Goal: Find specific page/section: Find specific page/section

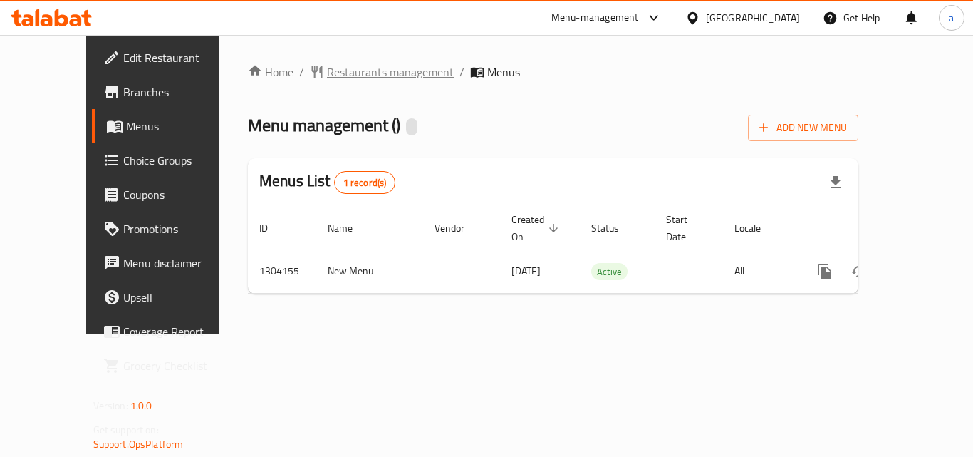
click at [337, 77] on span "Restaurants management" at bounding box center [390, 71] width 127 height 17
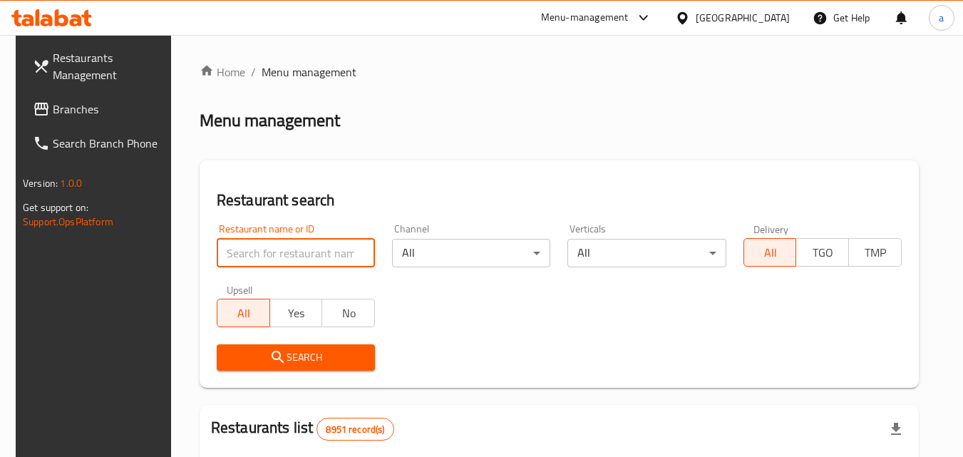
click at [261, 256] on input "search" at bounding box center [296, 253] width 158 height 28
paste input "703085"
type input "703085"
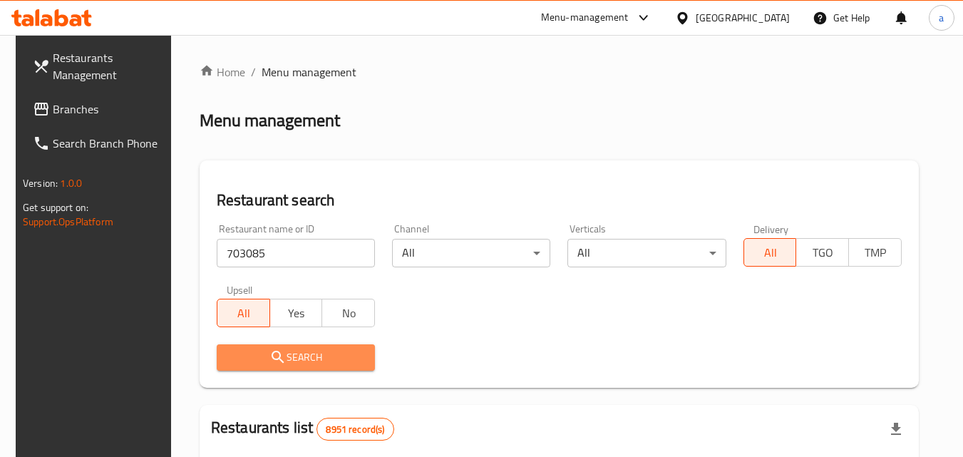
click at [257, 357] on span "Search" at bounding box center [295, 357] width 135 height 18
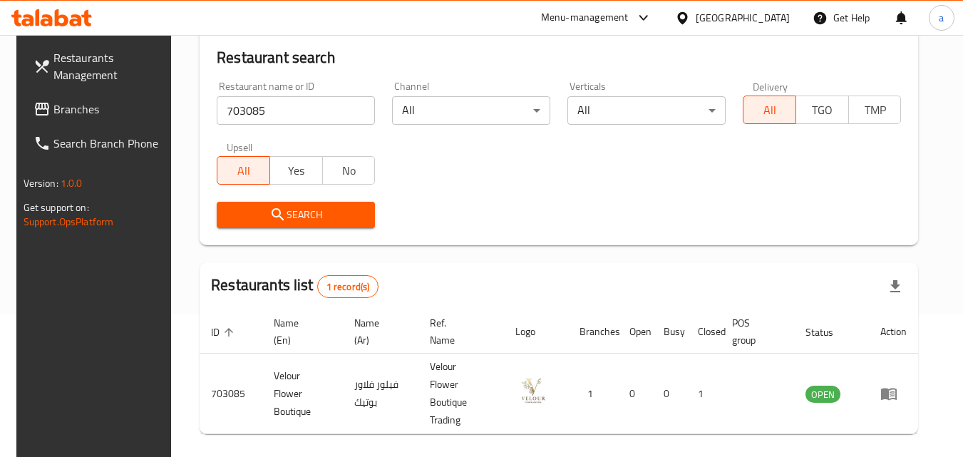
scroll to position [179, 0]
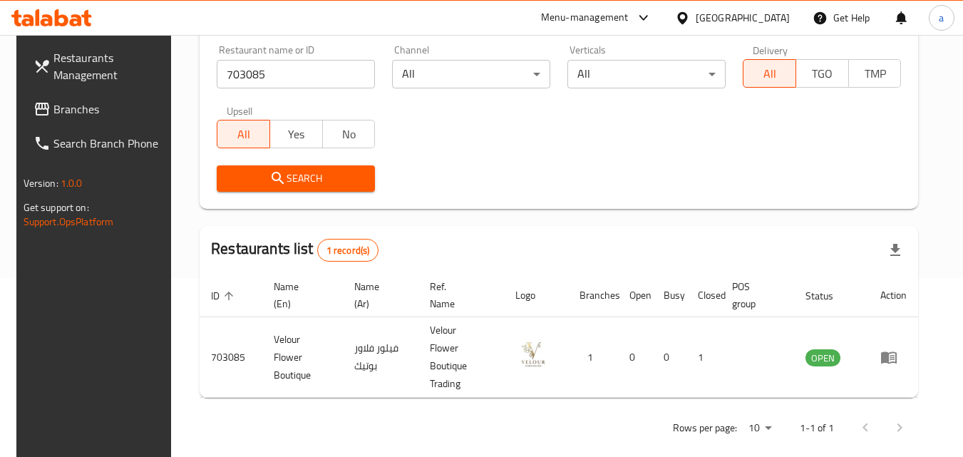
click at [770, 19] on div "[GEOGRAPHIC_DATA]" at bounding box center [742, 18] width 94 height 16
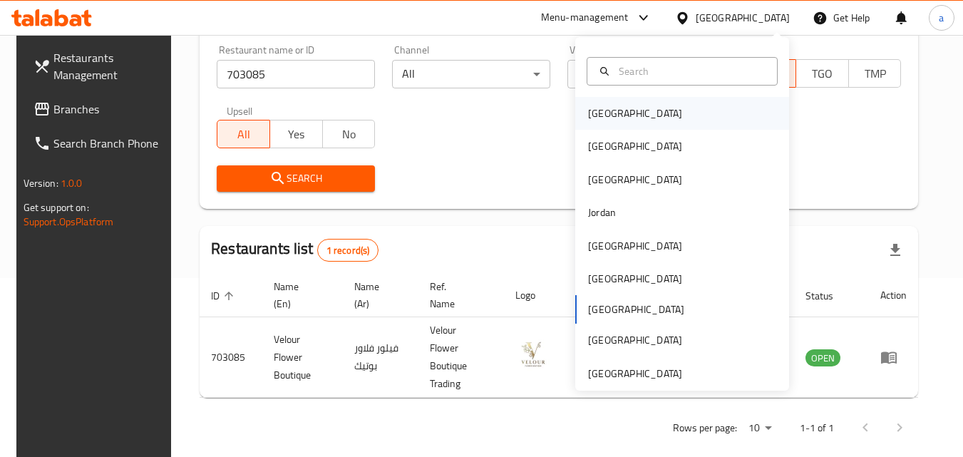
click at [592, 118] on div "[GEOGRAPHIC_DATA]" at bounding box center [635, 113] width 94 height 16
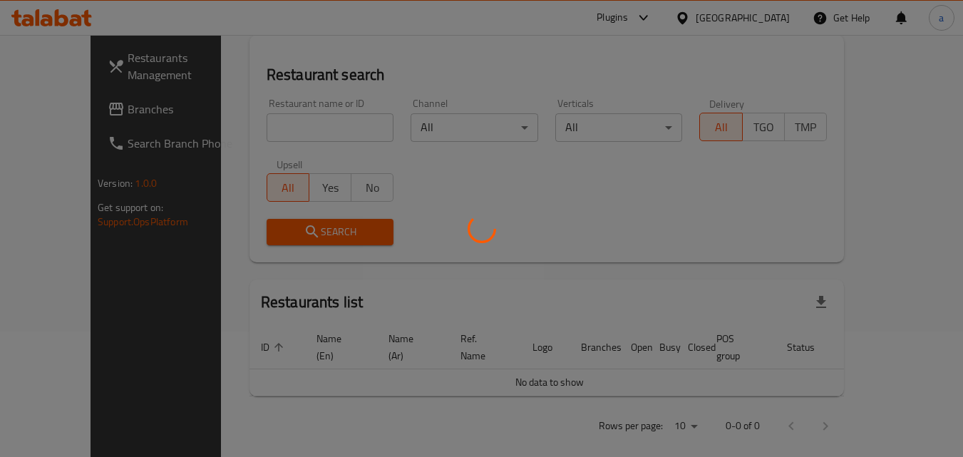
scroll to position [179, 0]
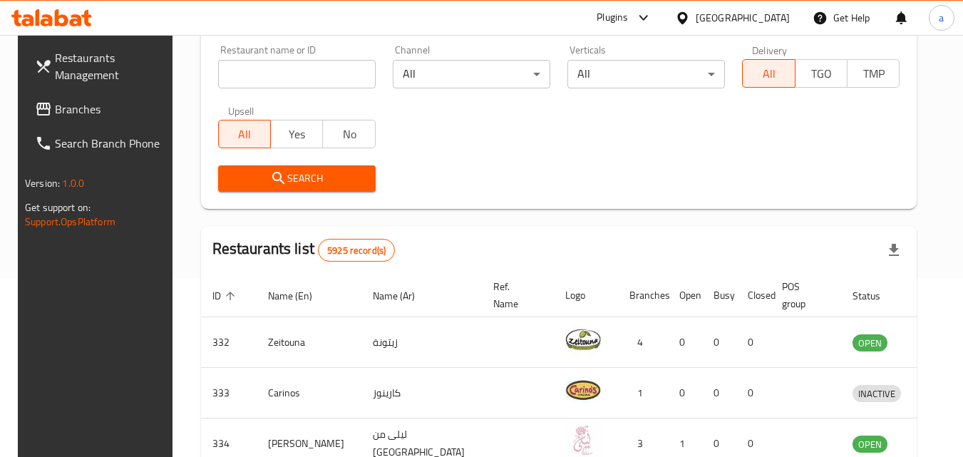
click at [100, 111] on span "Branches" at bounding box center [111, 108] width 113 height 17
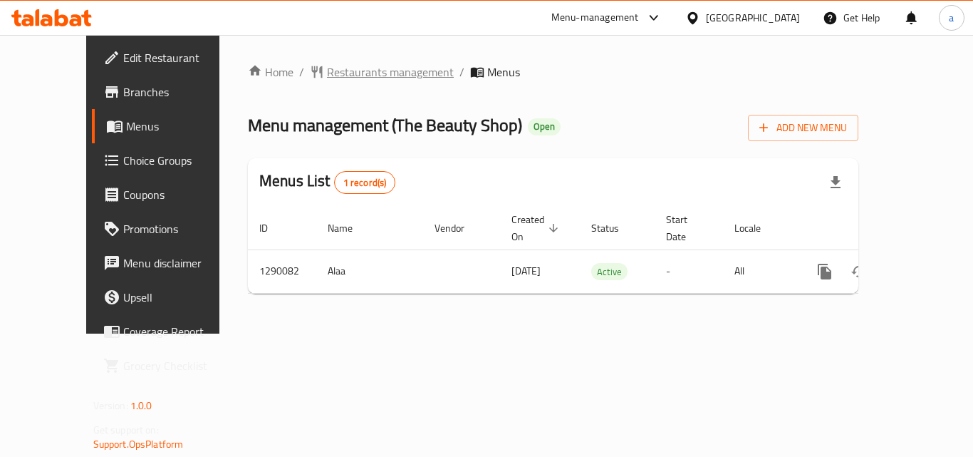
click at [344, 66] on span "Restaurants management" at bounding box center [390, 71] width 127 height 17
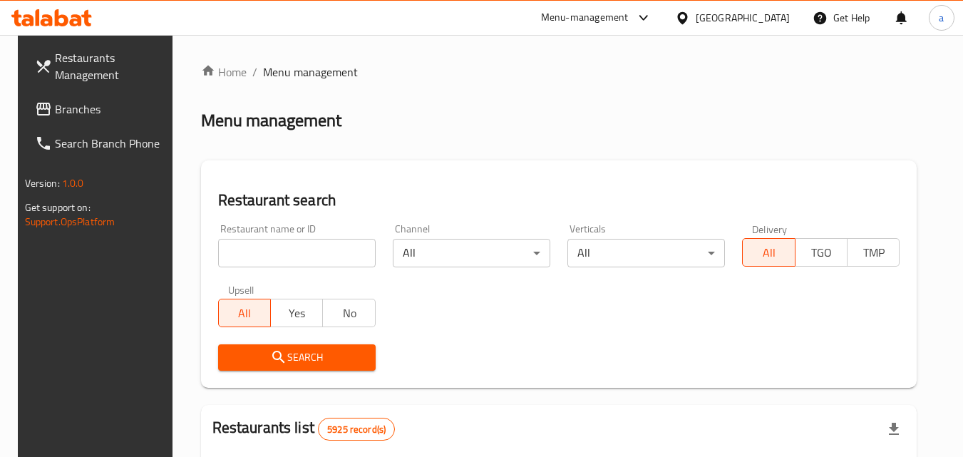
click at [286, 247] on input "search" at bounding box center [296, 253] width 157 height 28
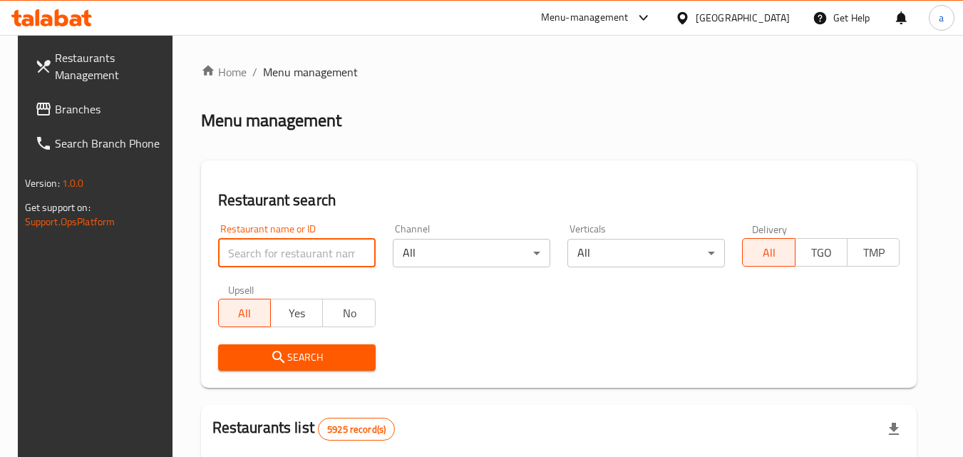
paste input "698049"
type input "698049"
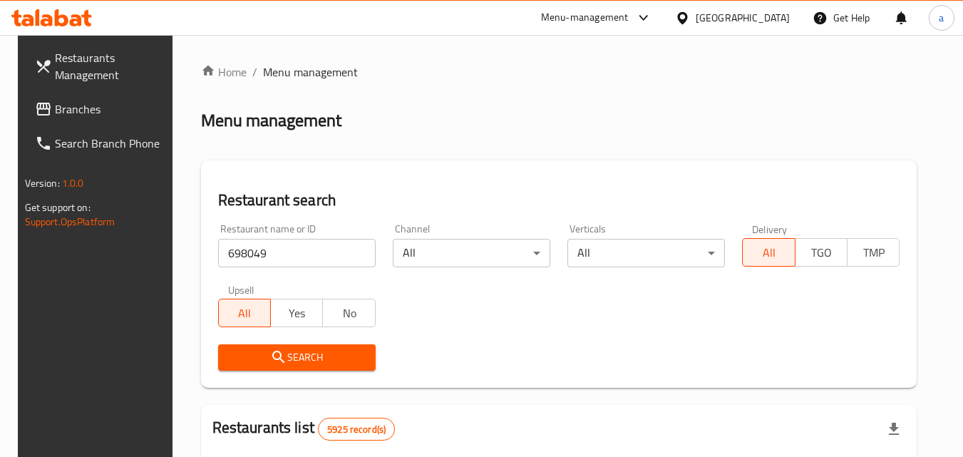
click at [255, 346] on button "Search" at bounding box center [296, 357] width 157 height 26
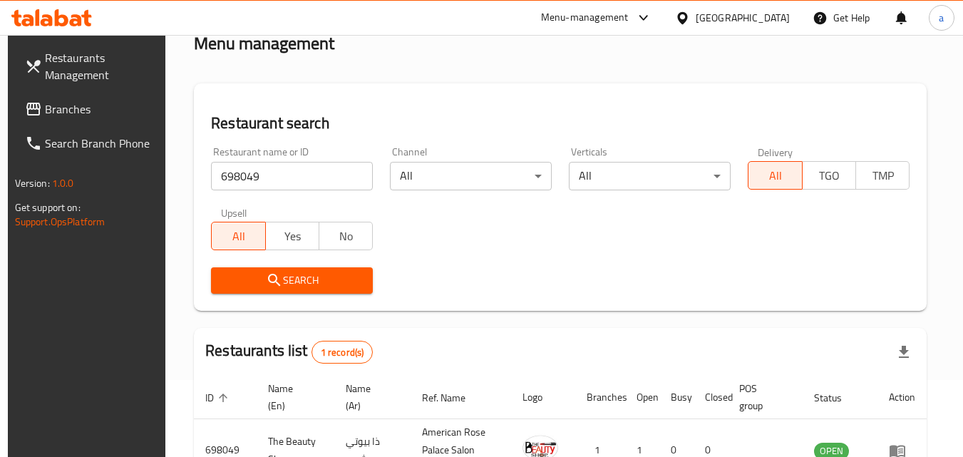
scroll to position [179, 0]
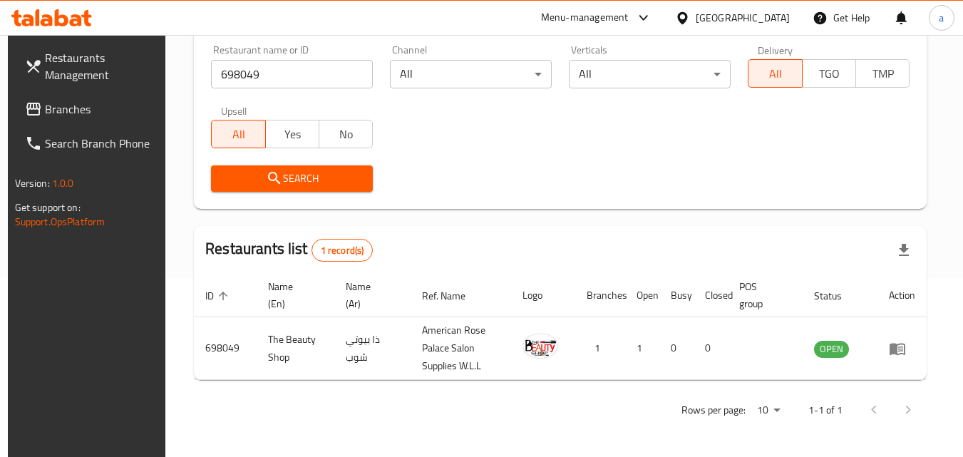
click at [760, 23] on div "Bahrain" at bounding box center [742, 18] width 94 height 16
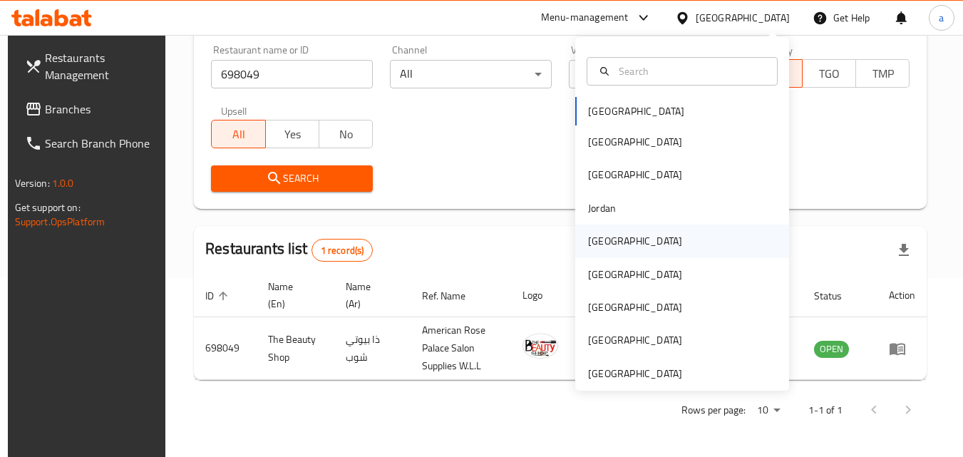
click at [625, 248] on div "Kuwait" at bounding box center [682, 240] width 214 height 33
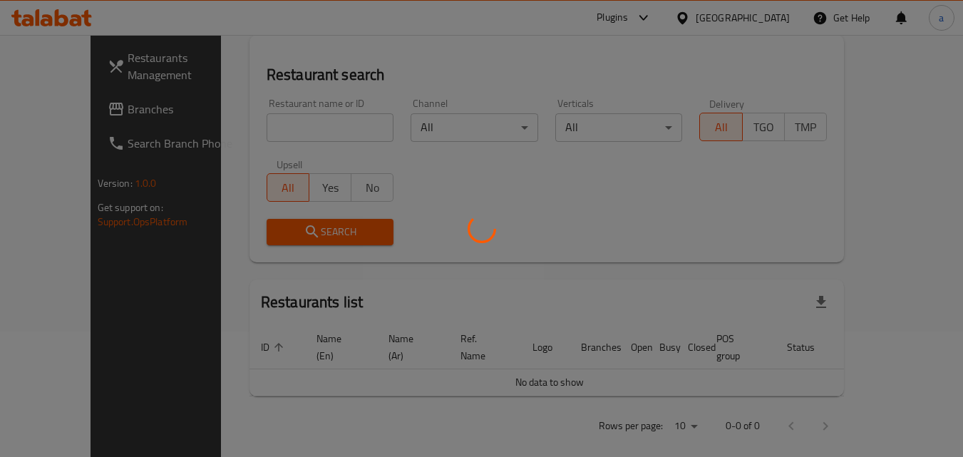
scroll to position [179, 0]
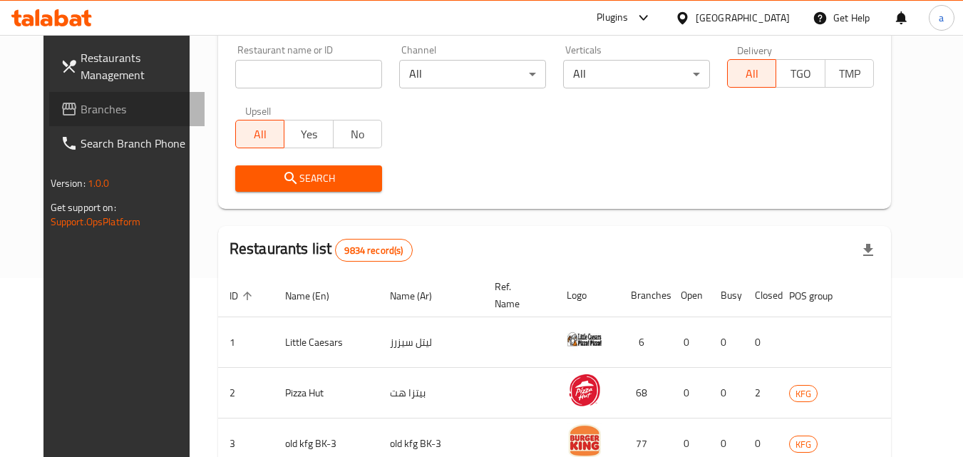
click at [81, 103] on span "Branches" at bounding box center [137, 108] width 113 height 17
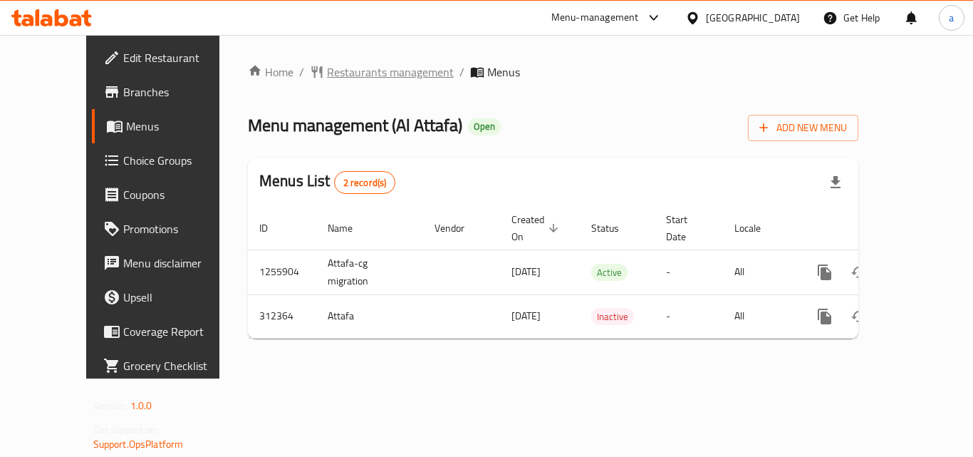
click at [327, 70] on span "Restaurants management" at bounding box center [390, 71] width 127 height 17
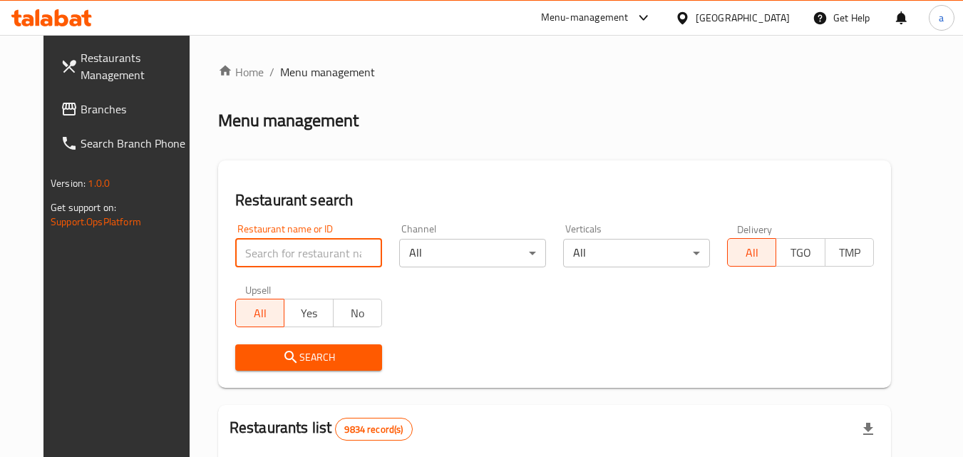
click at [315, 258] on input "search" at bounding box center [308, 253] width 147 height 28
paste input "629081"
type input "629081"
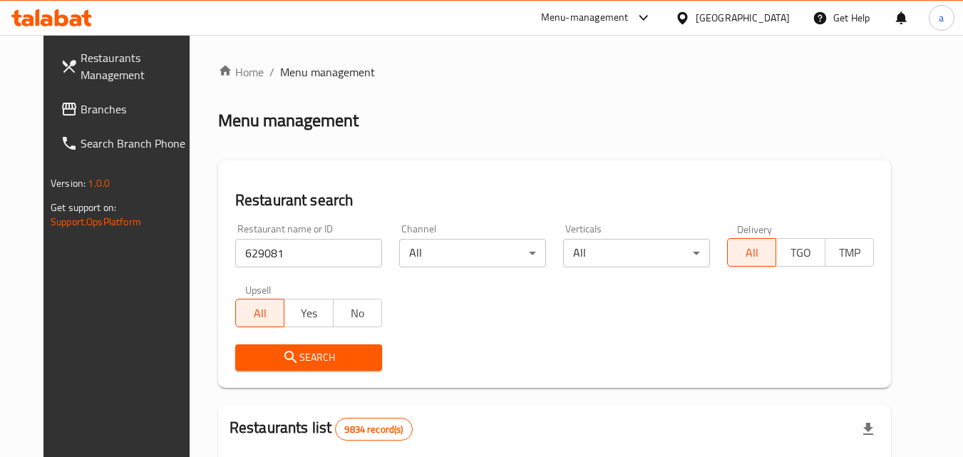
click at [282, 357] on icon "submit" at bounding box center [290, 356] width 17 height 17
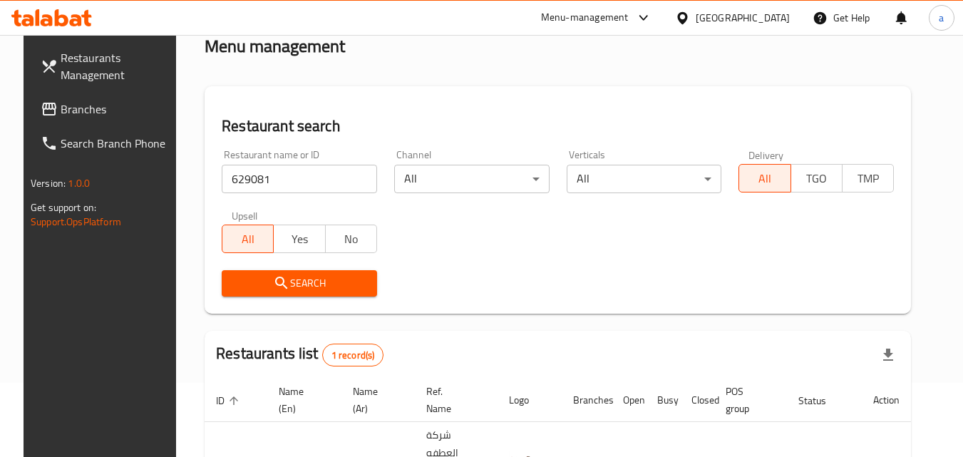
scroll to position [179, 0]
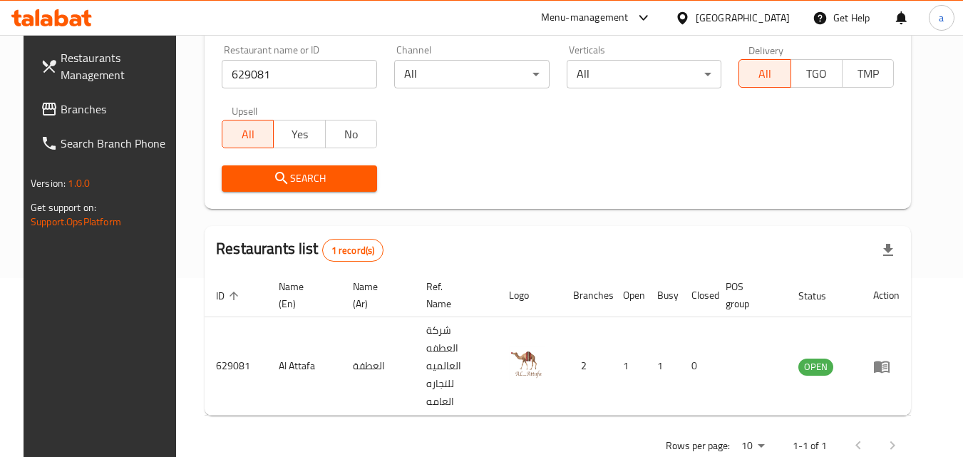
click at [777, 11] on div "Kuwait" at bounding box center [742, 18] width 94 height 16
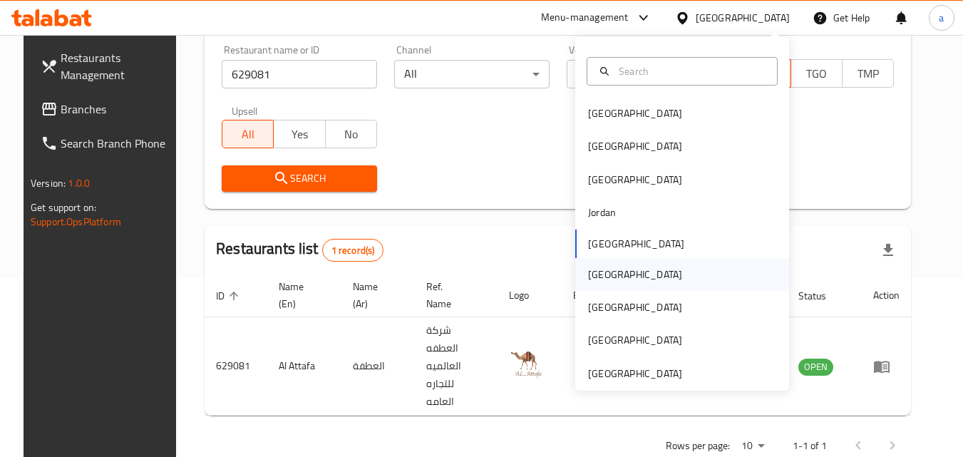
click at [646, 272] on div "Oman" at bounding box center [682, 274] width 214 height 33
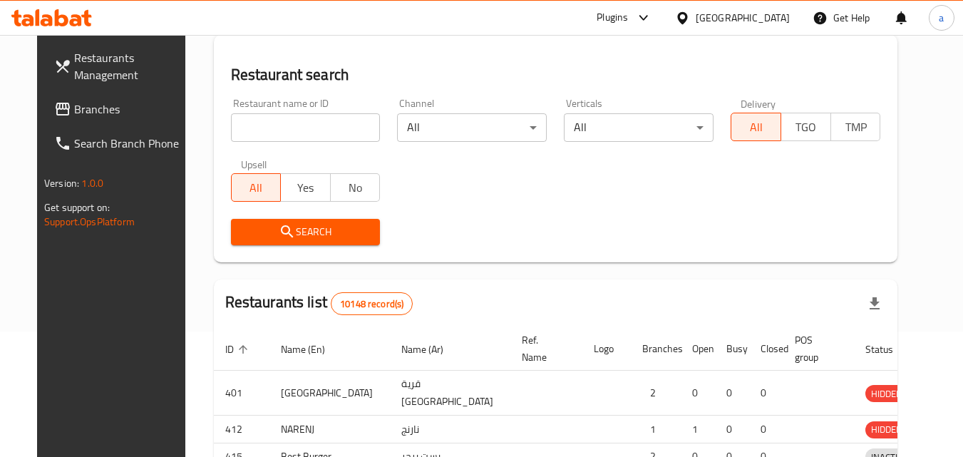
scroll to position [179, 0]
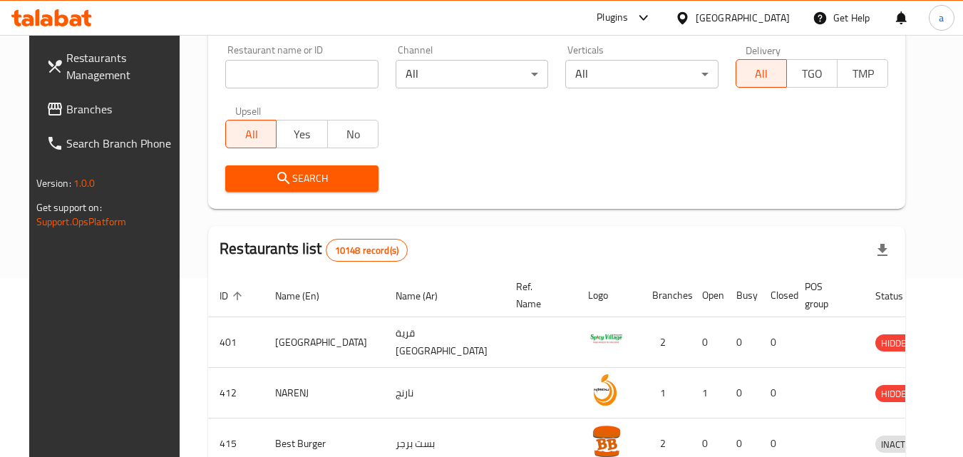
click at [143, 109] on span "Branches" at bounding box center [122, 108] width 113 height 17
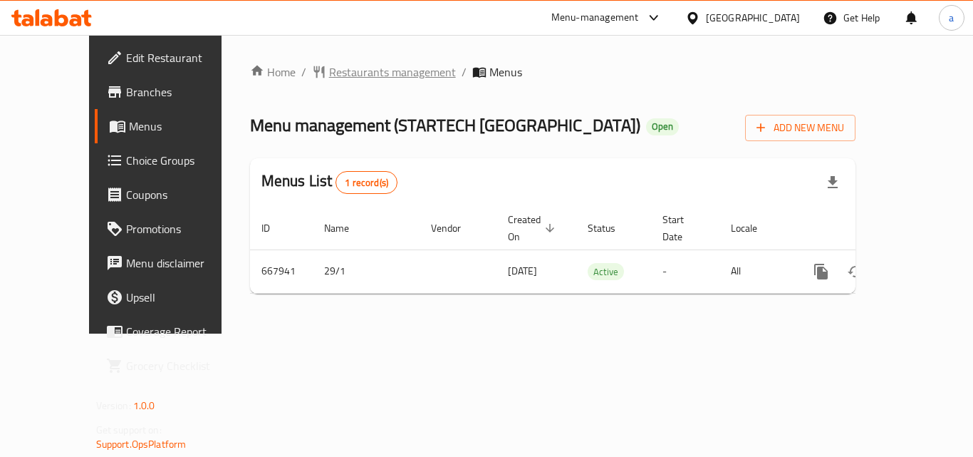
click at [329, 76] on span "Restaurants management" at bounding box center [392, 71] width 127 height 17
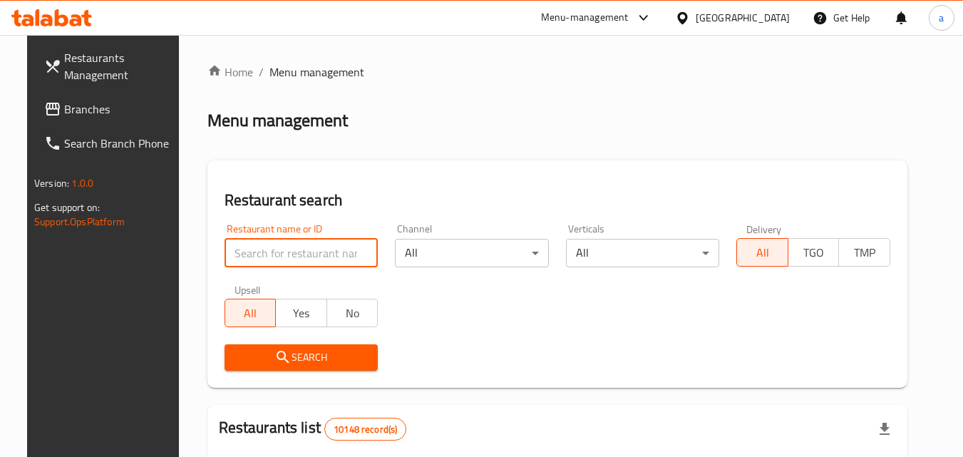
click at [310, 253] on input "search" at bounding box center [301, 253] width 154 height 28
paste input "641918"
type input "641918"
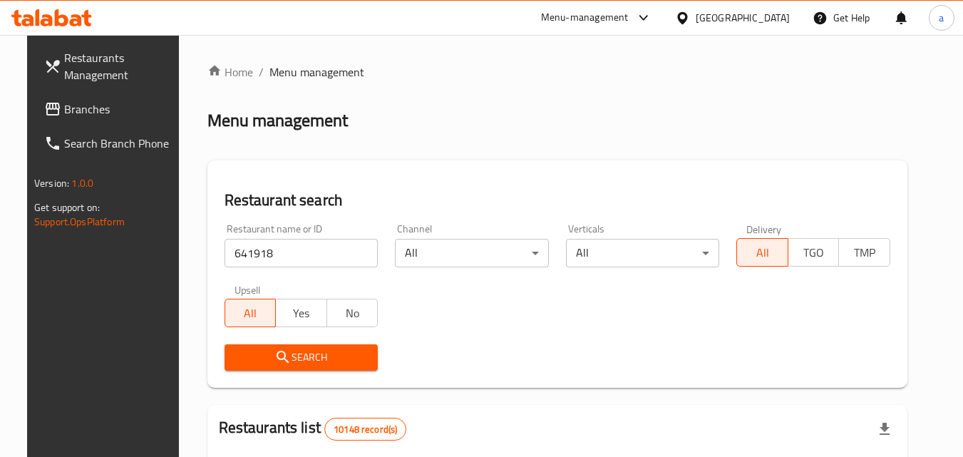
click at [276, 360] on icon "submit" at bounding box center [282, 357] width 12 height 12
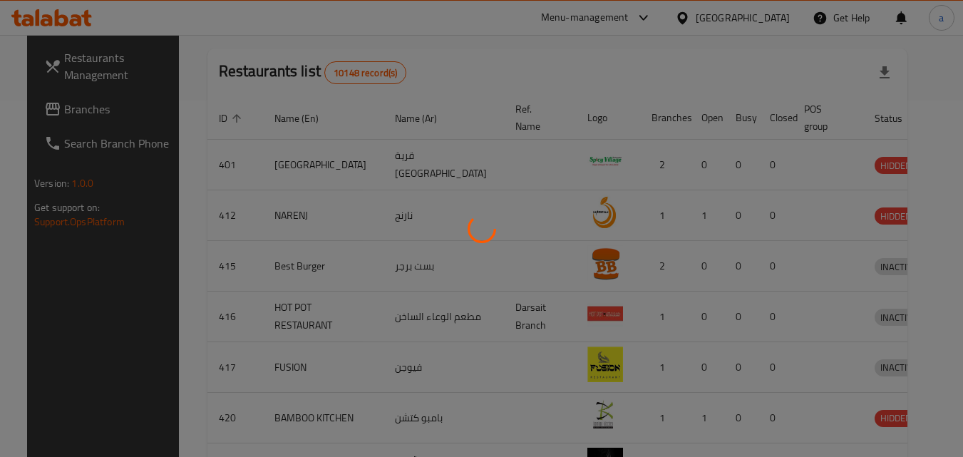
scroll to position [179, 0]
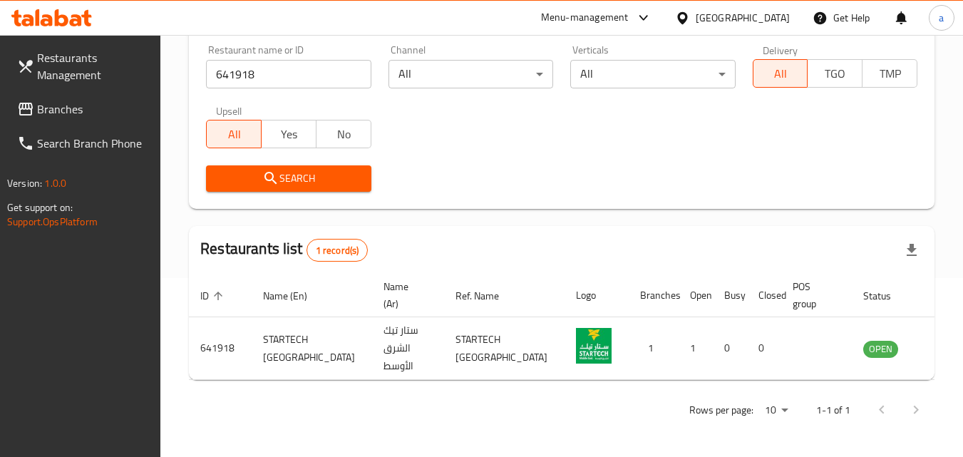
click at [83, 73] on span "Restaurants Management" at bounding box center [93, 66] width 113 height 34
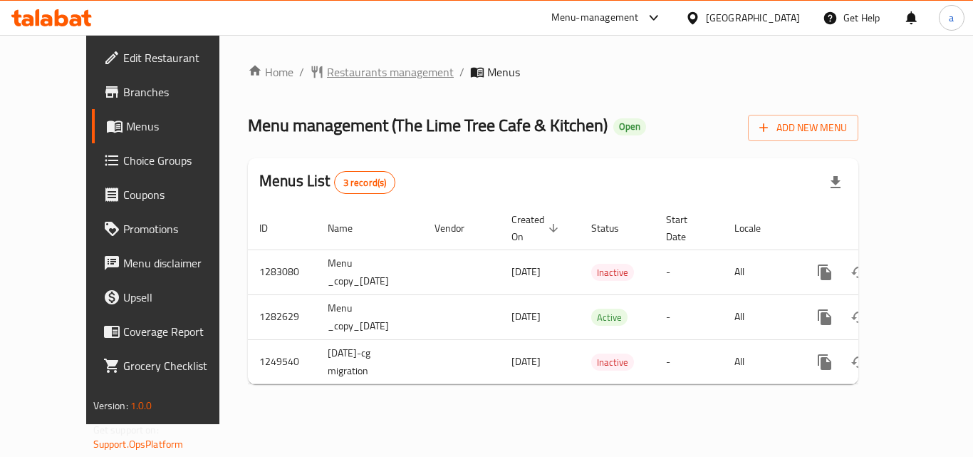
click at [327, 74] on span "Restaurants management" at bounding box center [390, 71] width 127 height 17
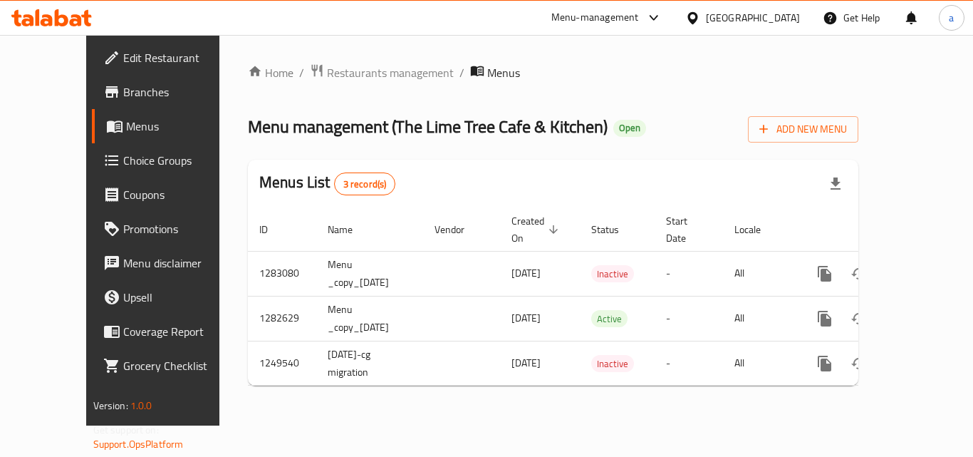
click at [327, 73] on span "Restaurants management" at bounding box center [390, 72] width 127 height 17
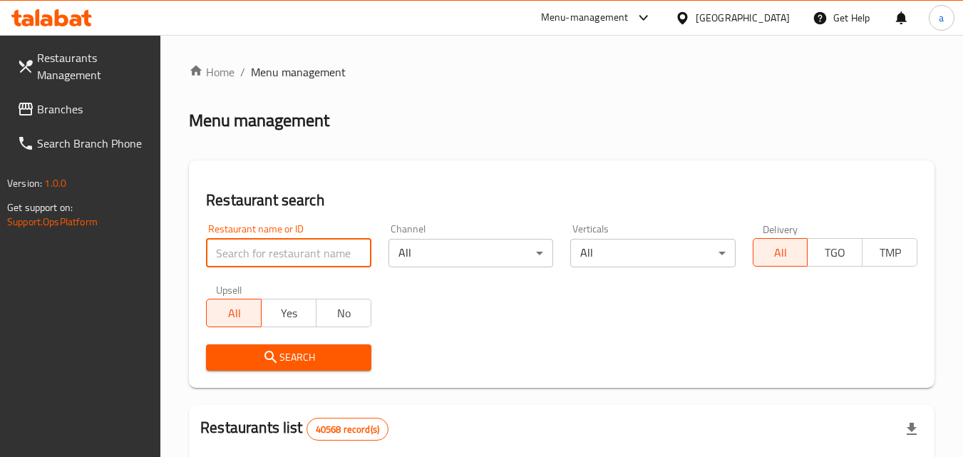
click at [275, 250] on input "search" at bounding box center [288, 253] width 165 height 28
paste input "643670"
type input "643670"
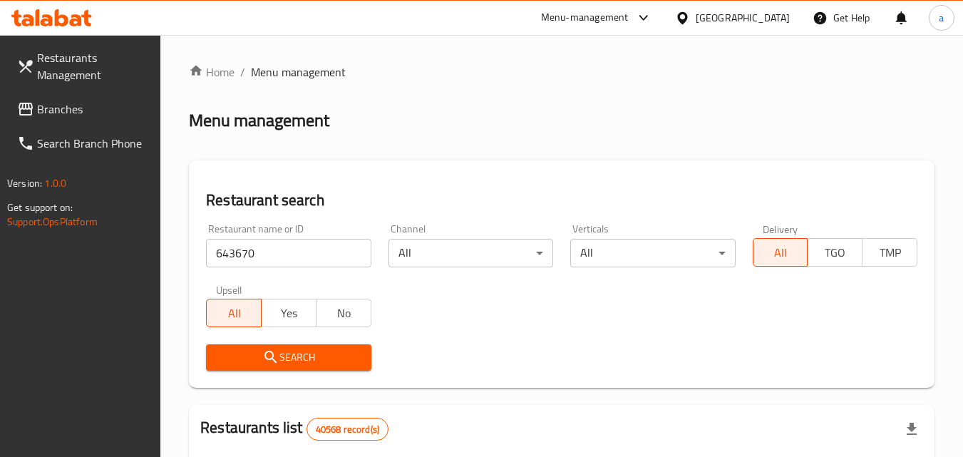
click at [271, 351] on icon "submit" at bounding box center [270, 356] width 17 height 17
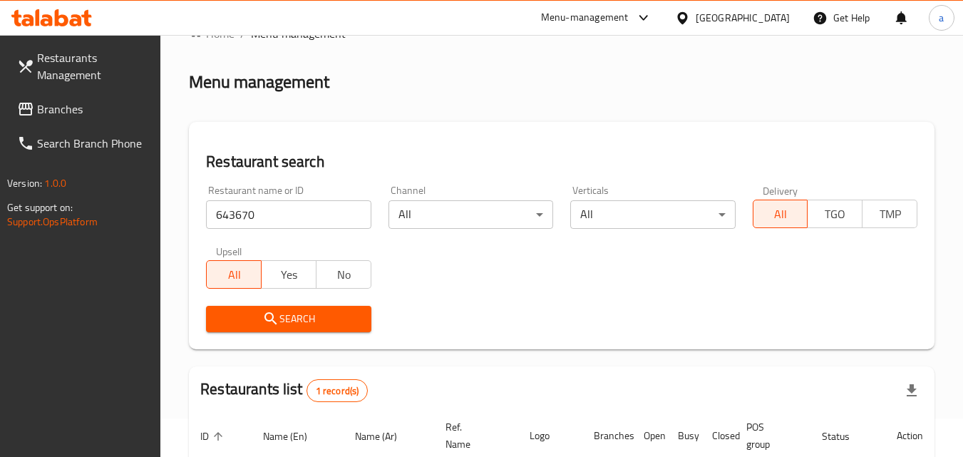
scroll to position [167, 0]
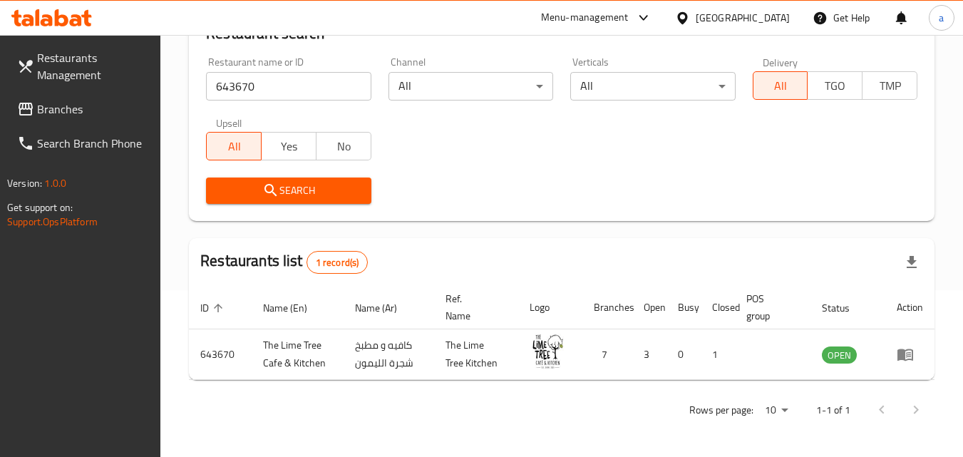
click at [747, 16] on div "United Arab Emirates" at bounding box center [742, 18] width 94 height 16
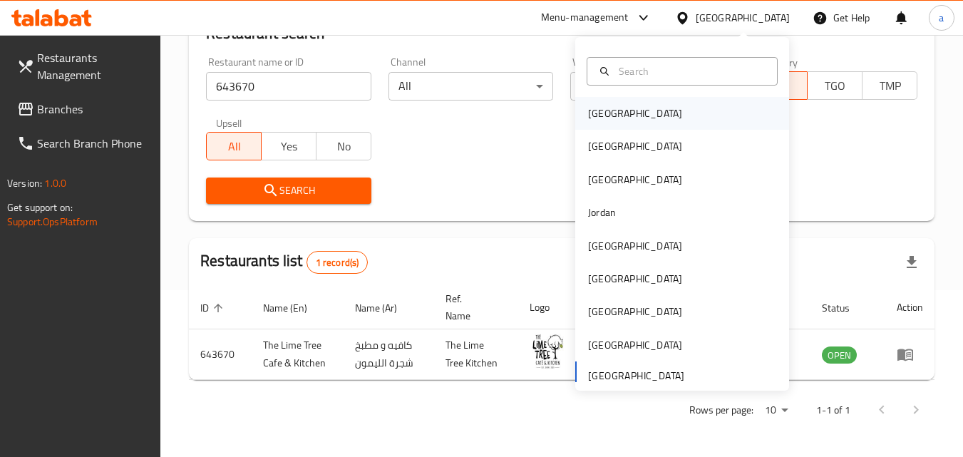
click at [669, 103] on div "Bahrain" at bounding box center [682, 113] width 214 height 33
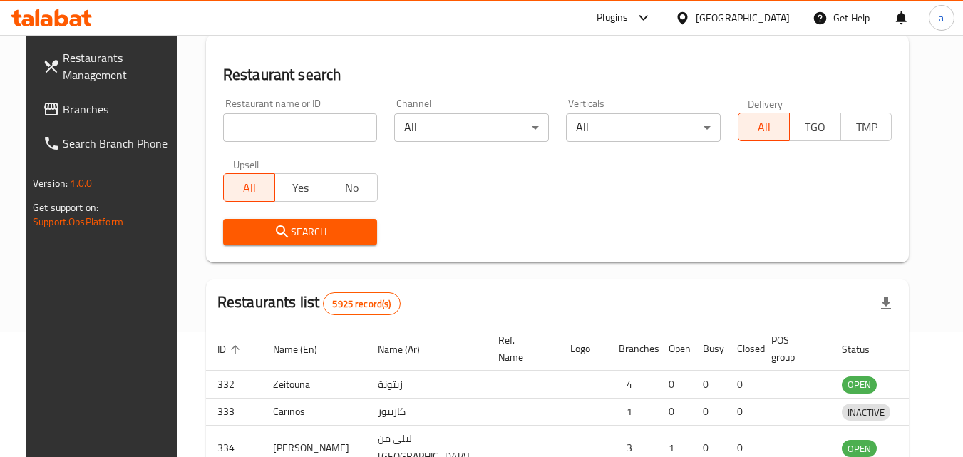
scroll to position [167, 0]
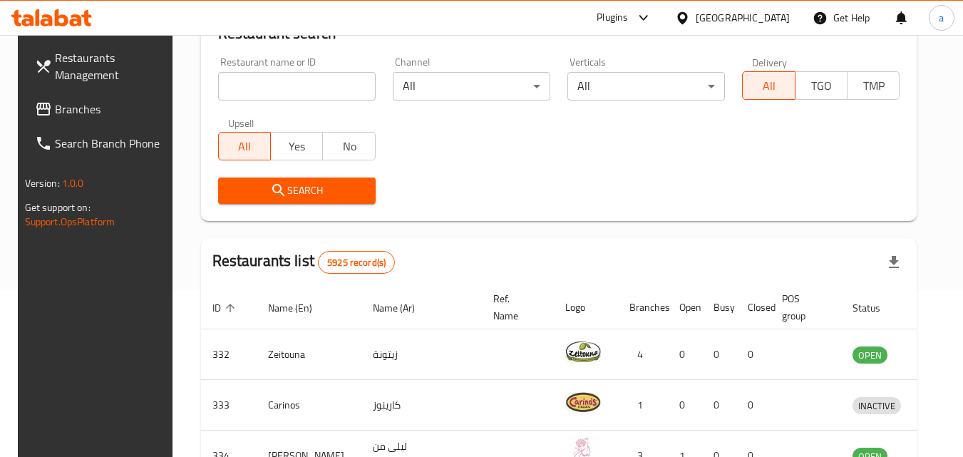
click at [105, 115] on span "Branches" at bounding box center [111, 108] width 113 height 17
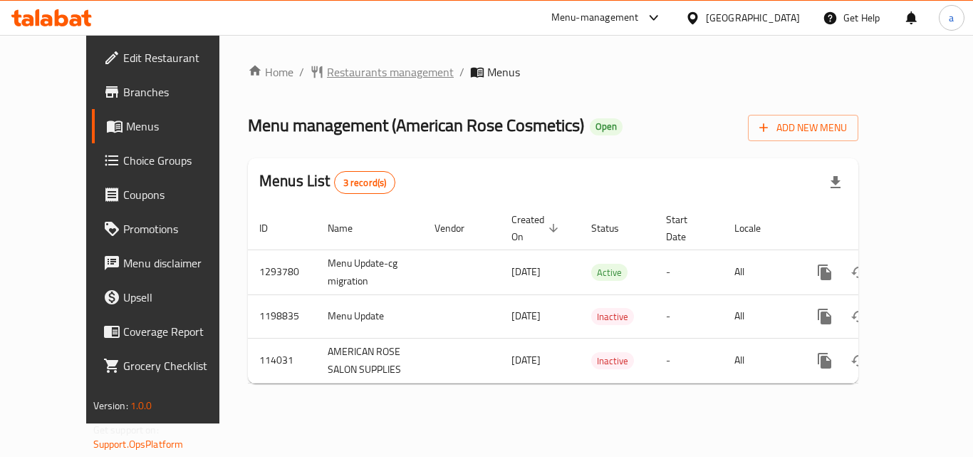
click at [327, 69] on span "Restaurants management" at bounding box center [390, 71] width 127 height 17
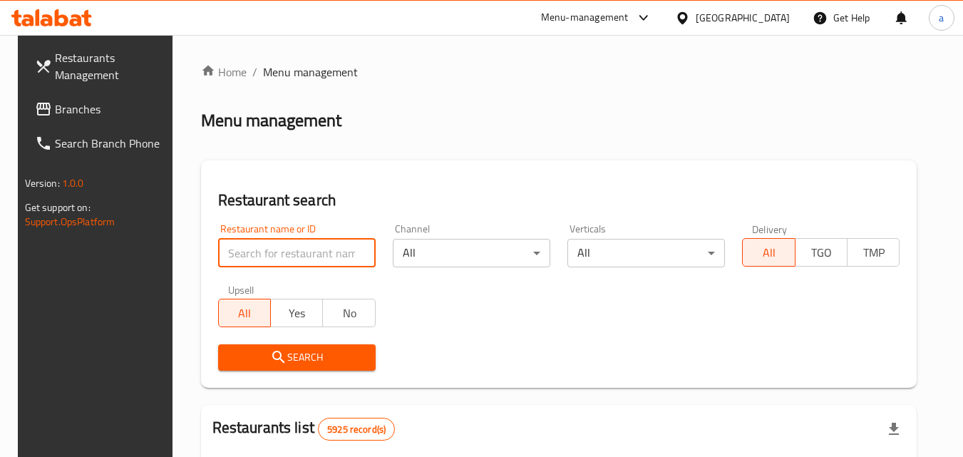
click at [279, 250] on input "search" at bounding box center [296, 253] width 157 height 28
paste input "605335"
type input "605335"
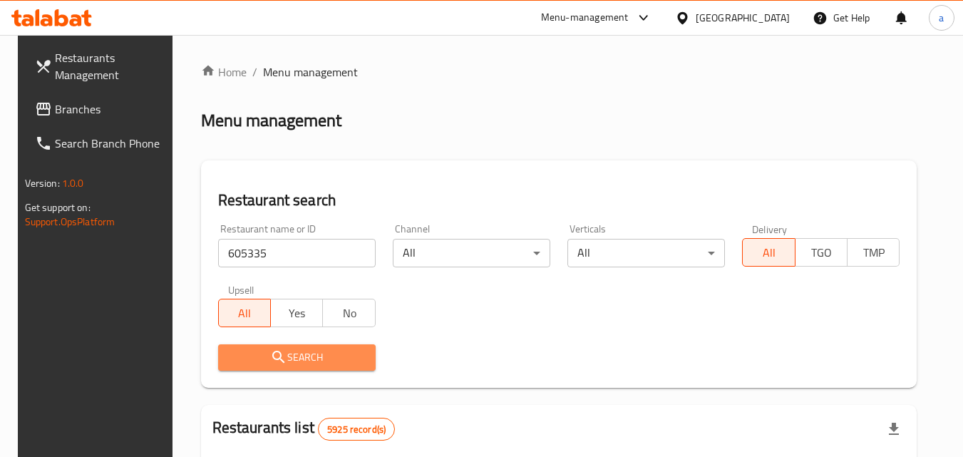
click at [275, 356] on icon "submit" at bounding box center [278, 356] width 17 height 17
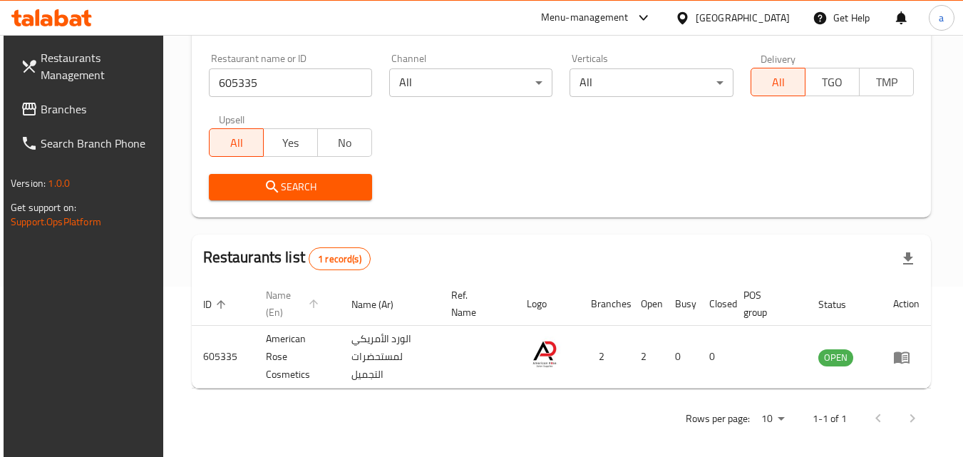
scroll to position [179, 0]
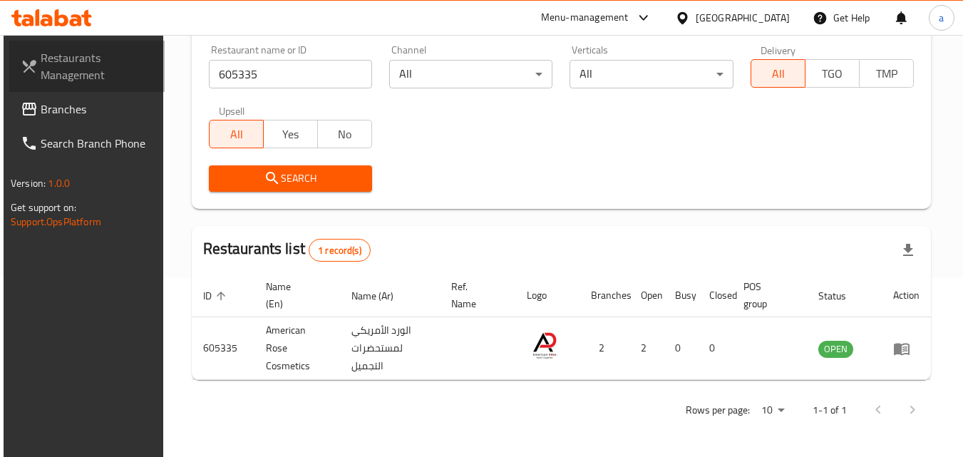
click at [129, 64] on span "Restaurants Management" at bounding box center [97, 66] width 113 height 34
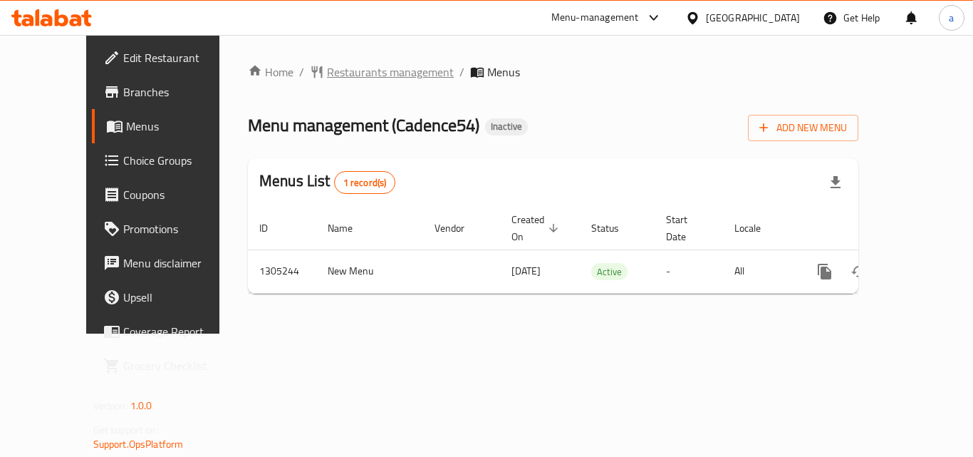
click at [327, 70] on span "Restaurants management" at bounding box center [390, 71] width 127 height 17
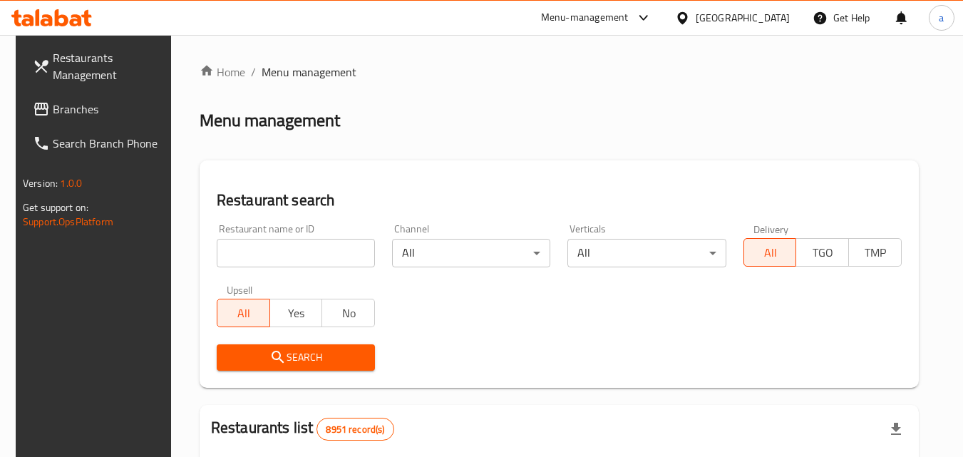
click at [299, 241] on input "search" at bounding box center [296, 253] width 158 height 28
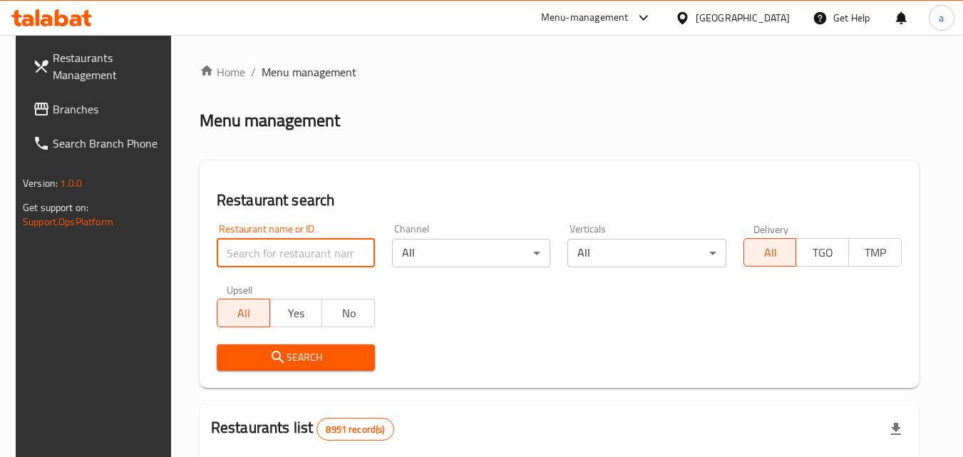
paste input "703487"
type input "703487"
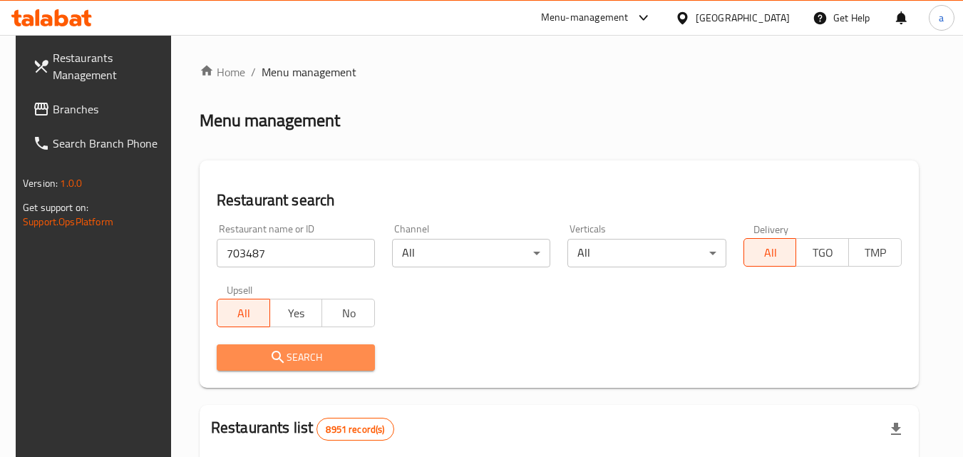
click at [273, 348] on span "Search" at bounding box center [295, 357] width 135 height 18
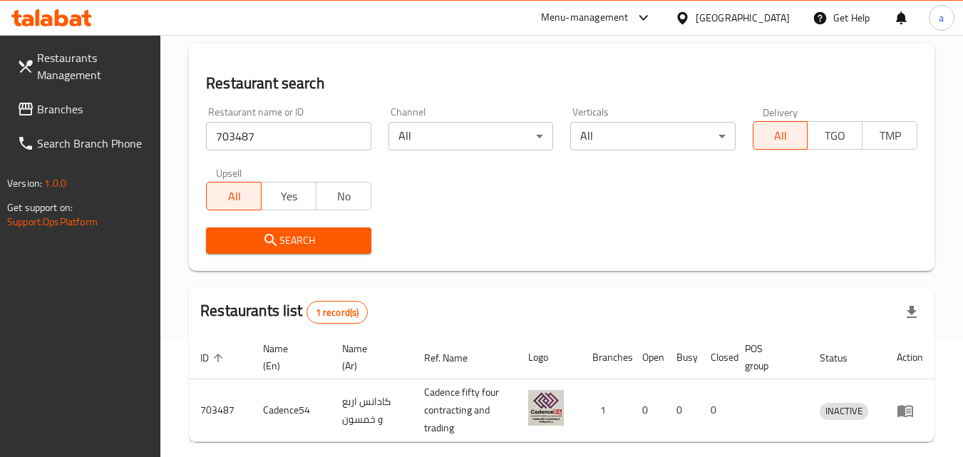
scroll to position [179, 0]
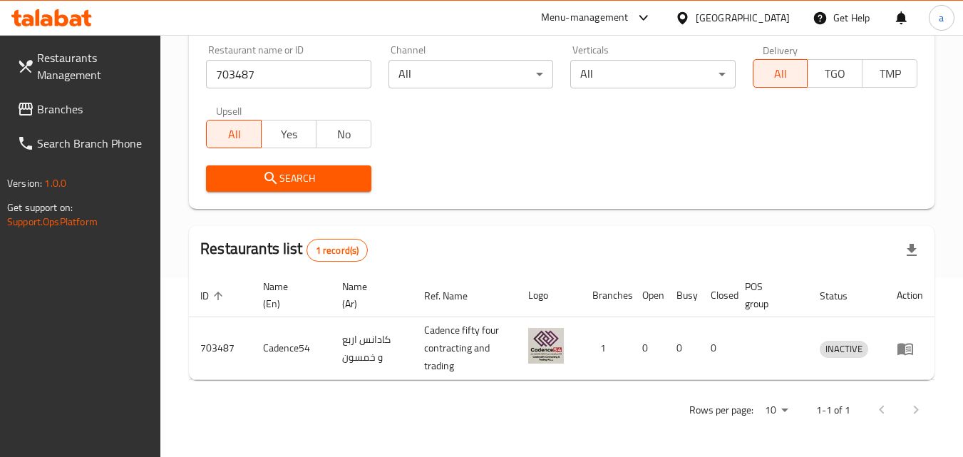
click at [656, 6] on div "Menu-management" at bounding box center [596, 18] width 134 height 34
click at [695, 14] on div at bounding box center [685, 18] width 21 height 16
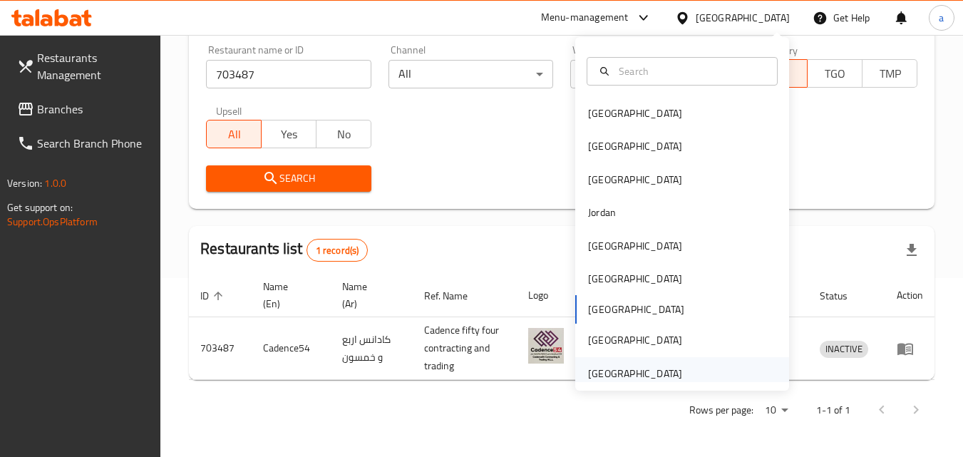
click at [650, 372] on div "[GEOGRAPHIC_DATA]" at bounding box center [635, 373] width 94 height 16
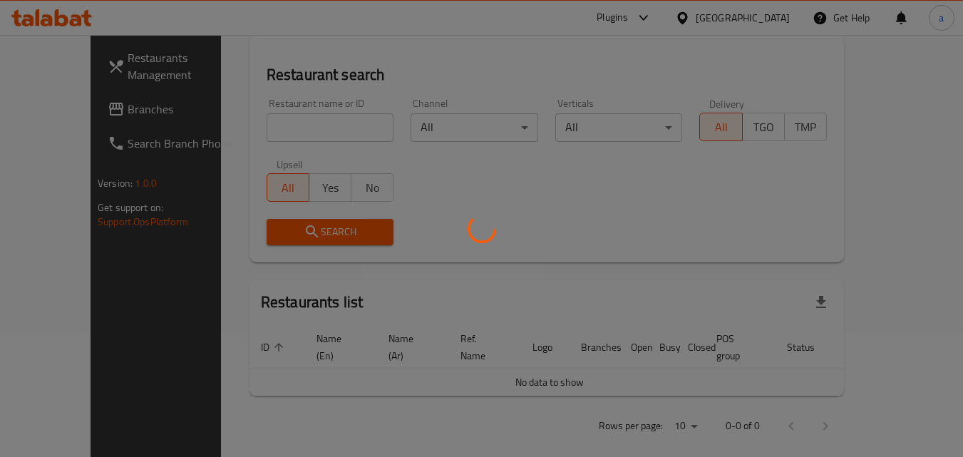
scroll to position [179, 0]
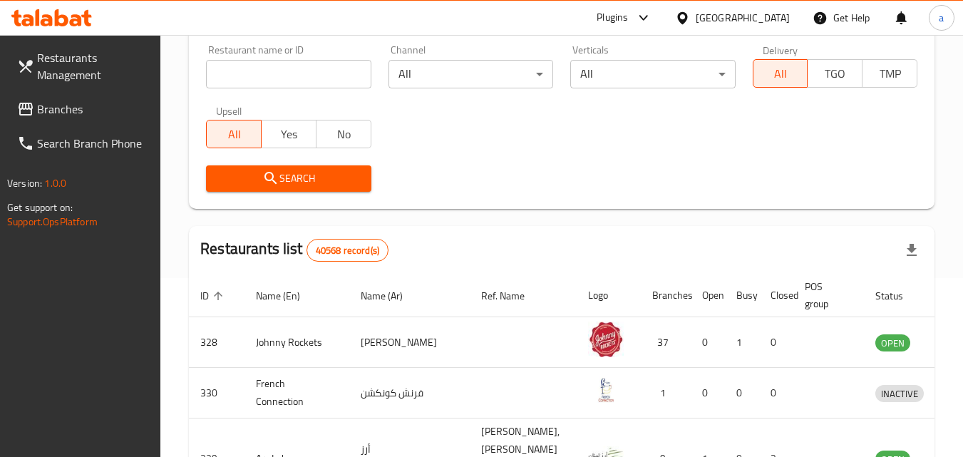
click at [57, 103] on div at bounding box center [481, 228] width 963 height 457
click at [57, 103] on span "Branches" at bounding box center [93, 108] width 113 height 17
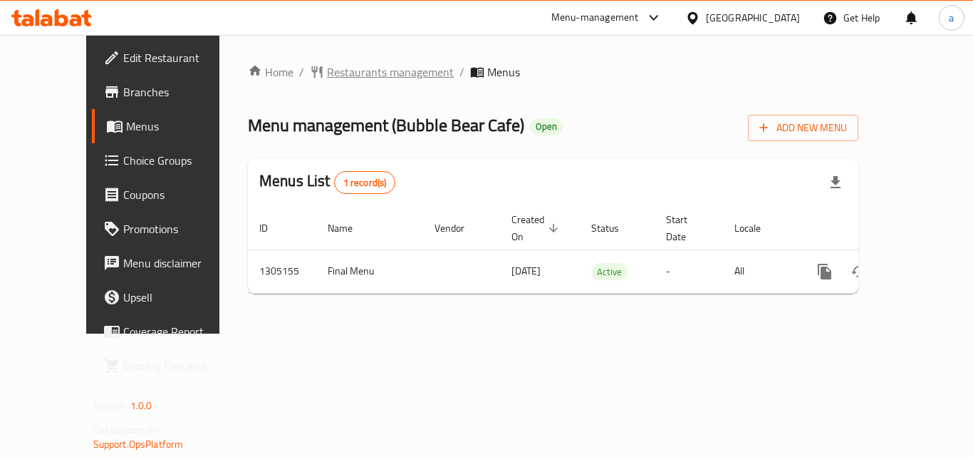
click at [329, 78] on span "Restaurants management" at bounding box center [390, 71] width 127 height 17
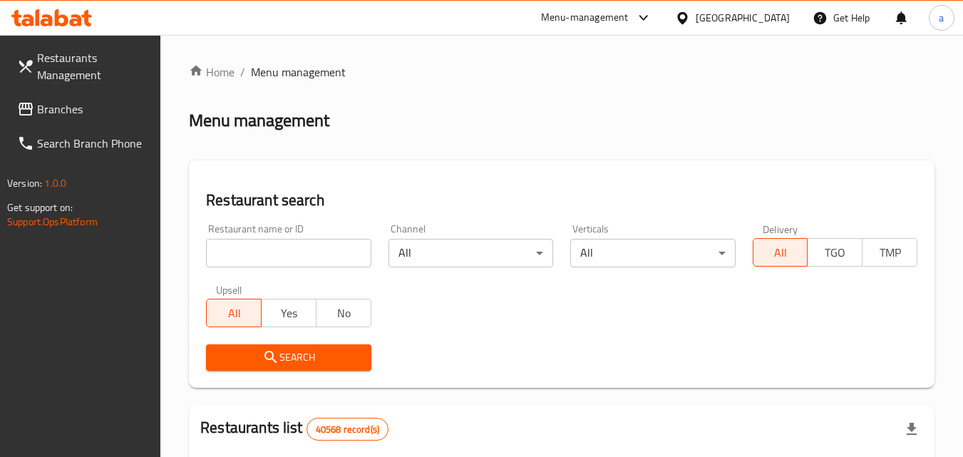
click at [276, 251] on input "search" at bounding box center [288, 253] width 165 height 28
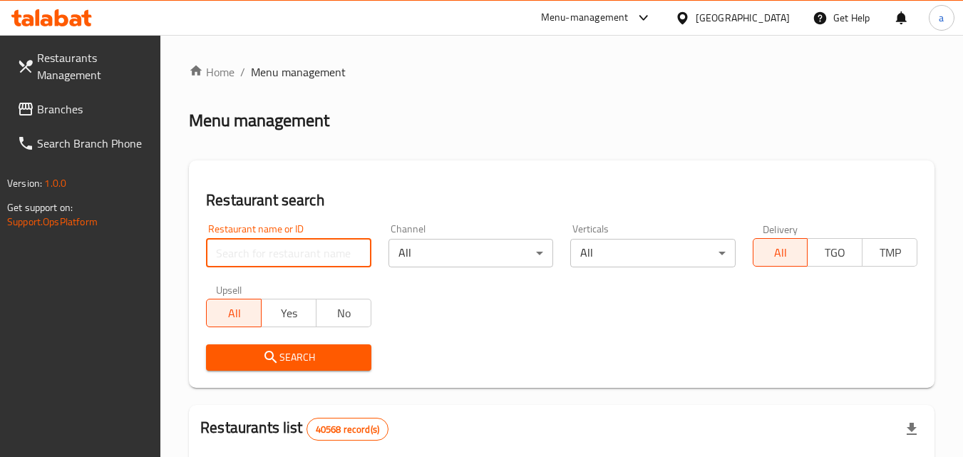
paste input "703485"
type input "703485"
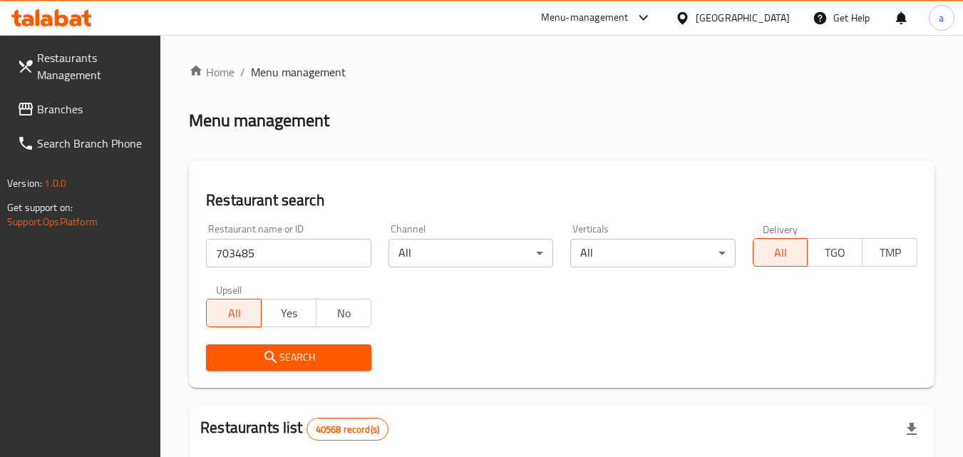
click at [271, 362] on icon "submit" at bounding box center [270, 356] width 17 height 17
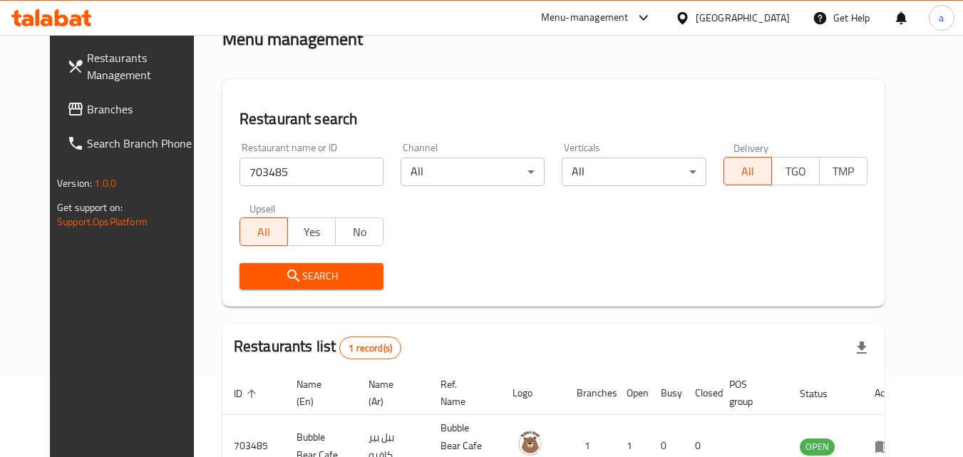
scroll to position [167, 0]
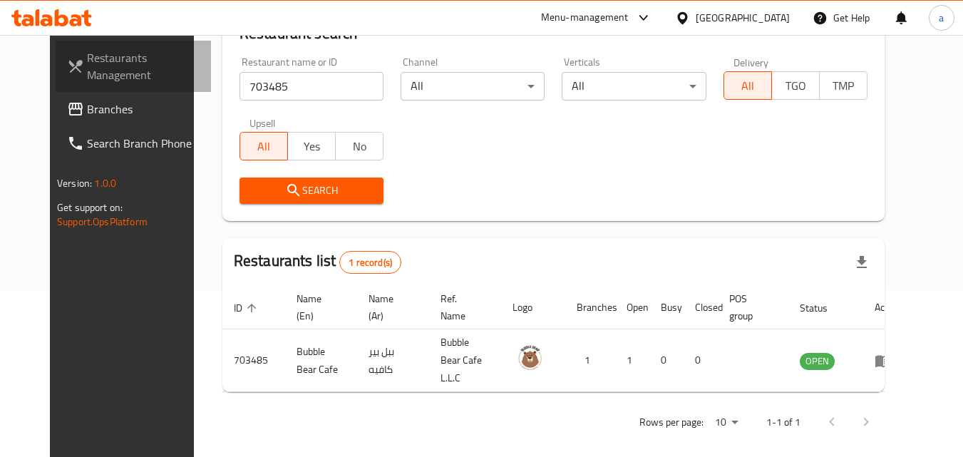
click at [87, 72] on span "Restaurants Management" at bounding box center [143, 66] width 113 height 34
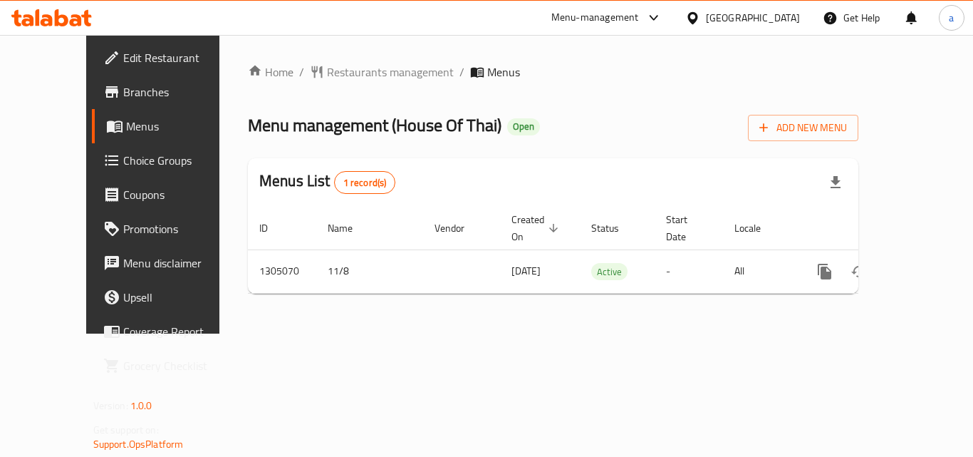
click at [327, 71] on span "Restaurants management" at bounding box center [390, 71] width 127 height 17
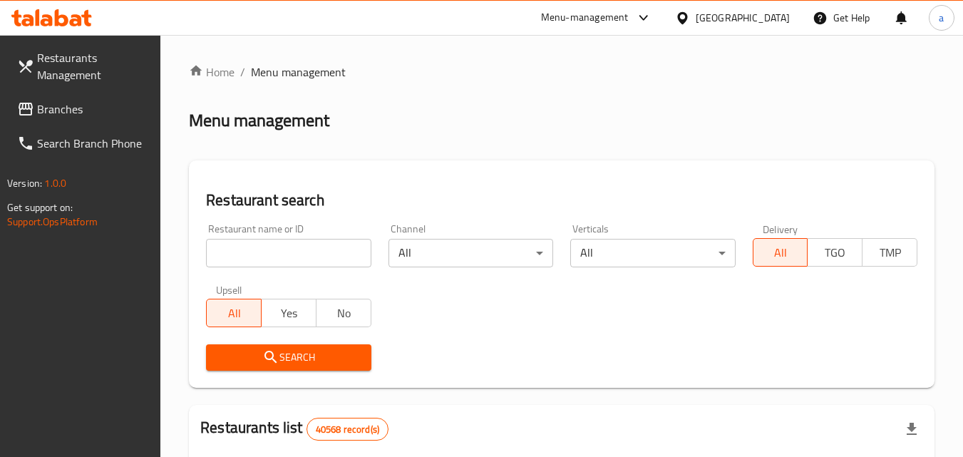
click at [311, 246] on input "search" at bounding box center [288, 253] width 165 height 28
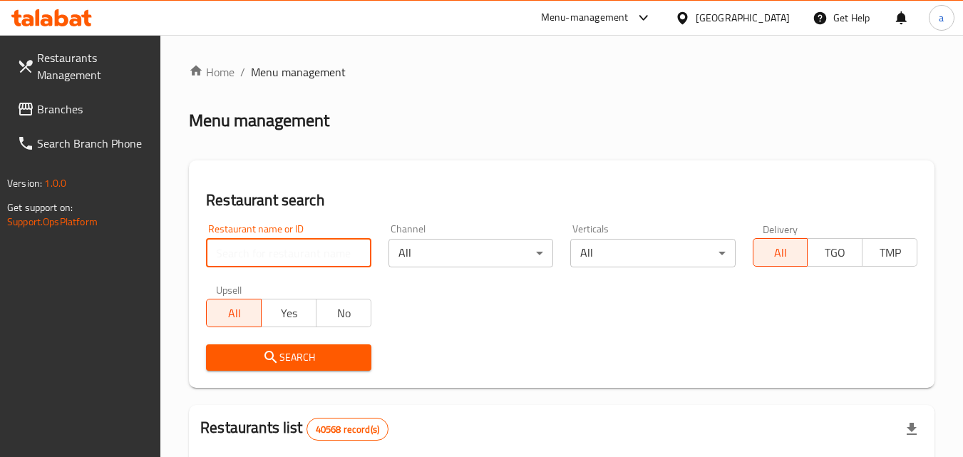
paste input "703527"
type input "703527"
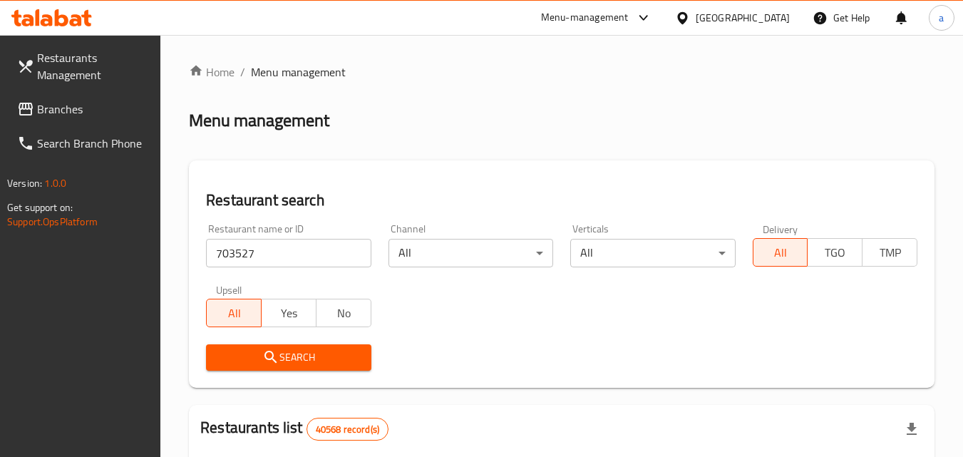
click at [276, 347] on button "Search" at bounding box center [288, 357] width 165 height 26
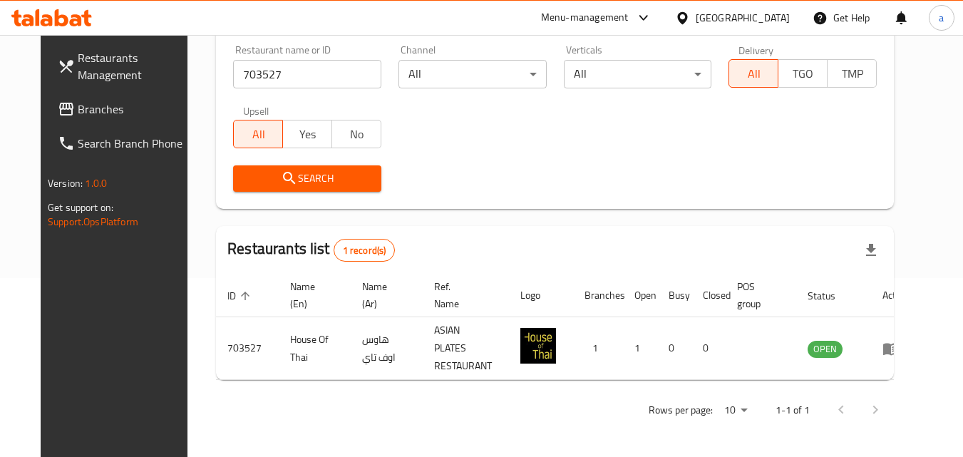
scroll to position [167, 0]
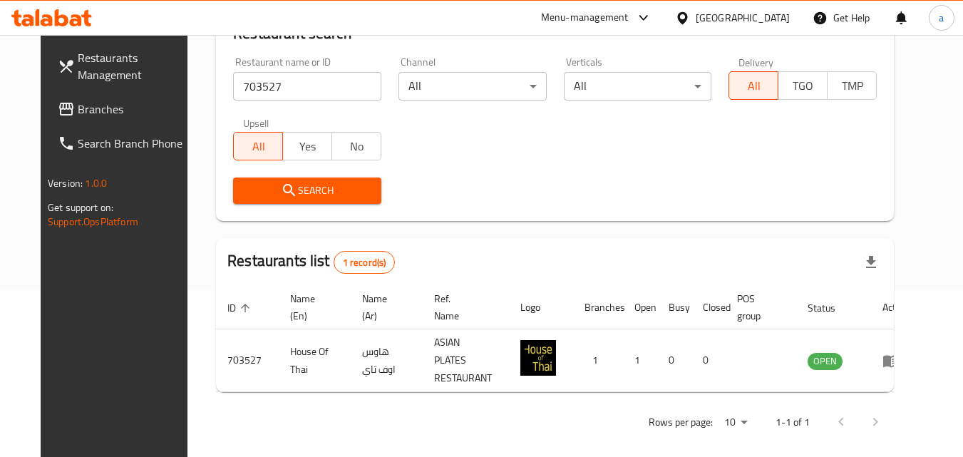
click at [46, 96] on link "Branches" at bounding box center [123, 109] width 155 height 34
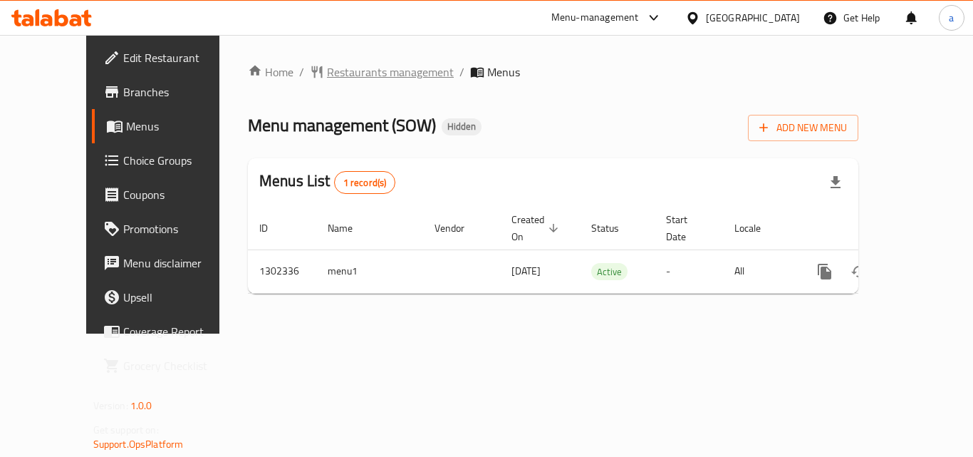
click at [327, 75] on span "Restaurants management" at bounding box center [390, 71] width 127 height 17
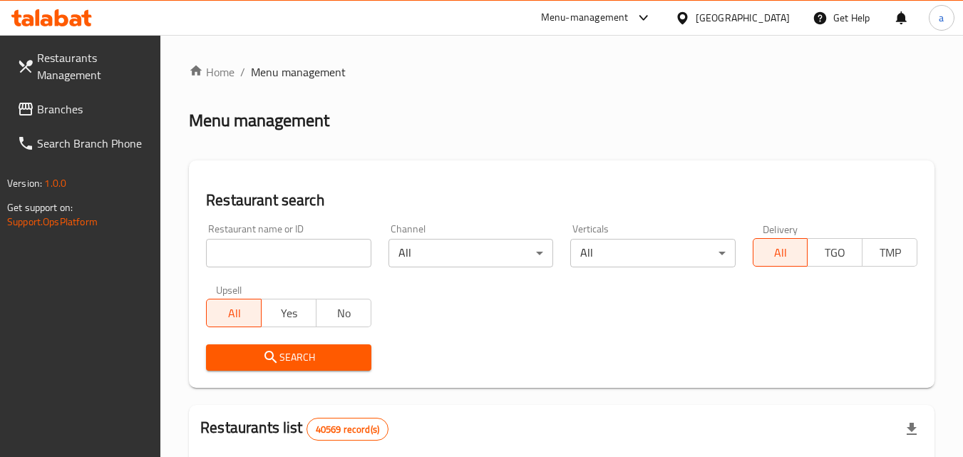
click at [302, 249] on input "search" at bounding box center [288, 253] width 165 height 28
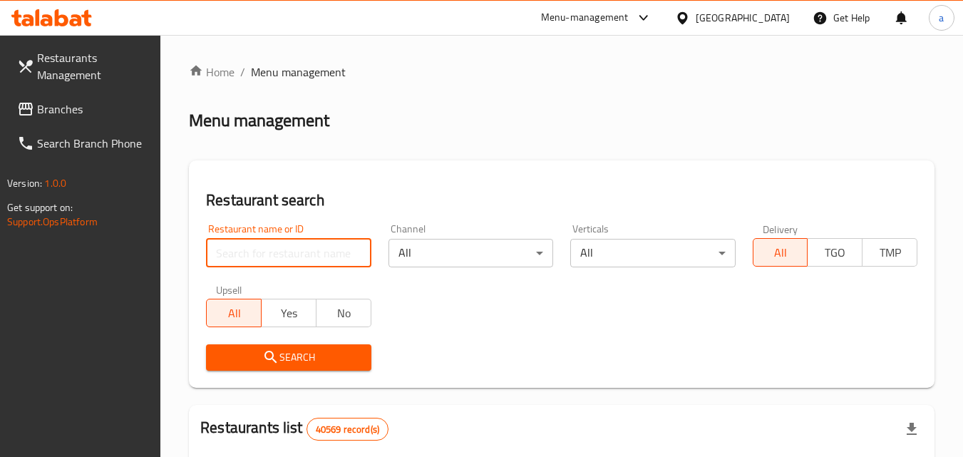
paste input "702335"
type input "702335"
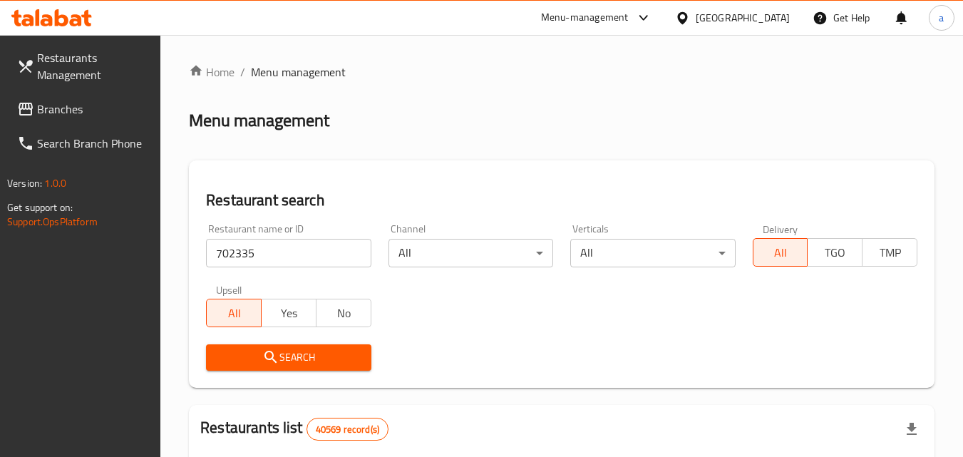
click at [287, 348] on span "Search" at bounding box center [288, 357] width 142 height 18
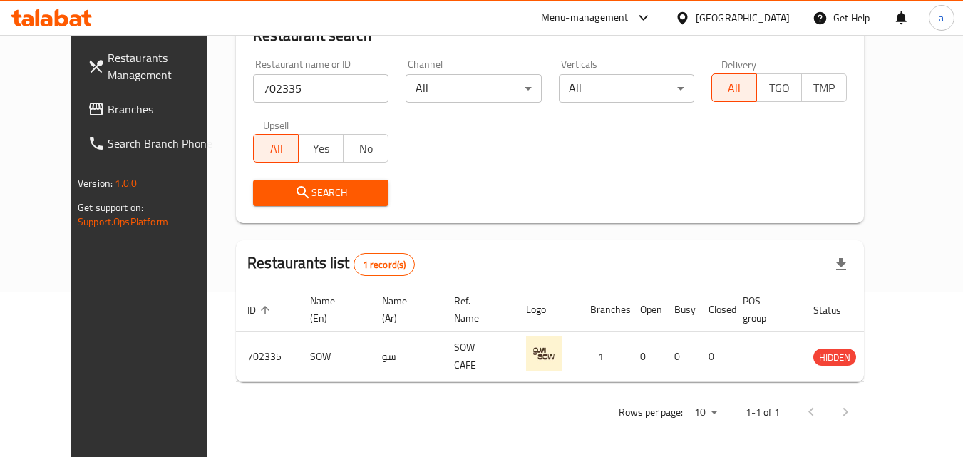
scroll to position [167, 0]
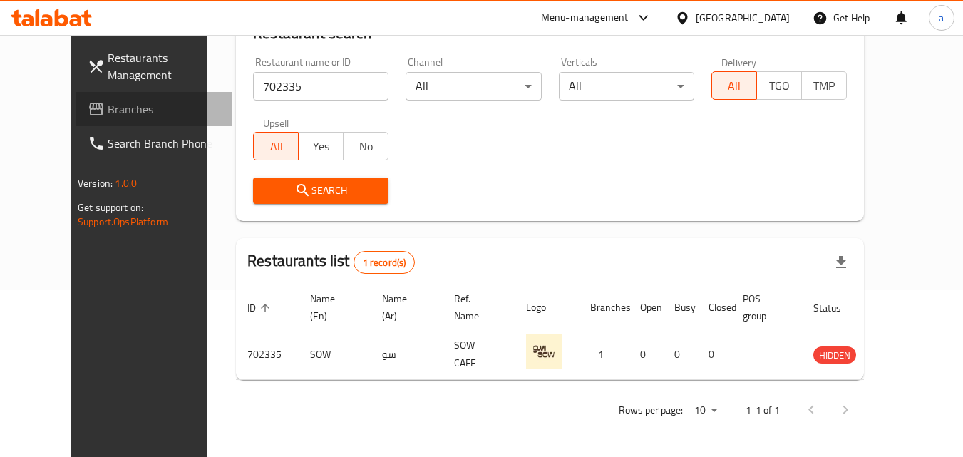
click at [121, 111] on span "Branches" at bounding box center [164, 108] width 113 height 17
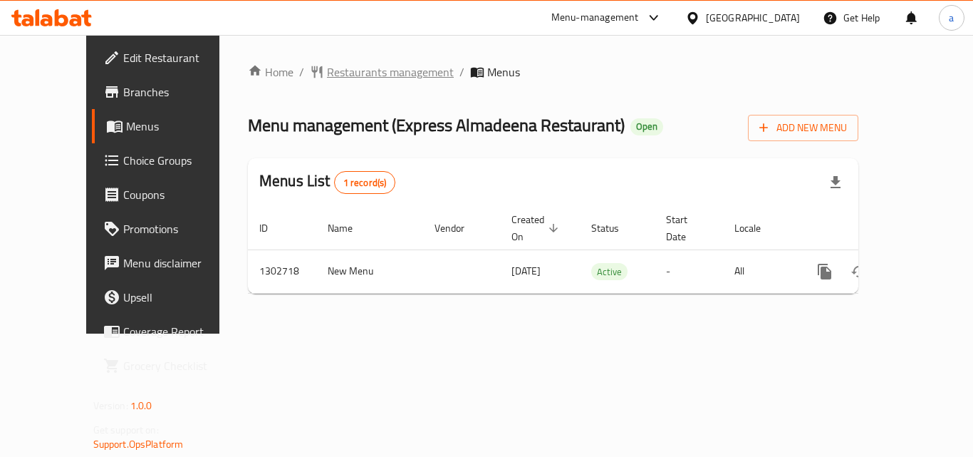
click at [327, 67] on span "Restaurants management" at bounding box center [390, 71] width 127 height 17
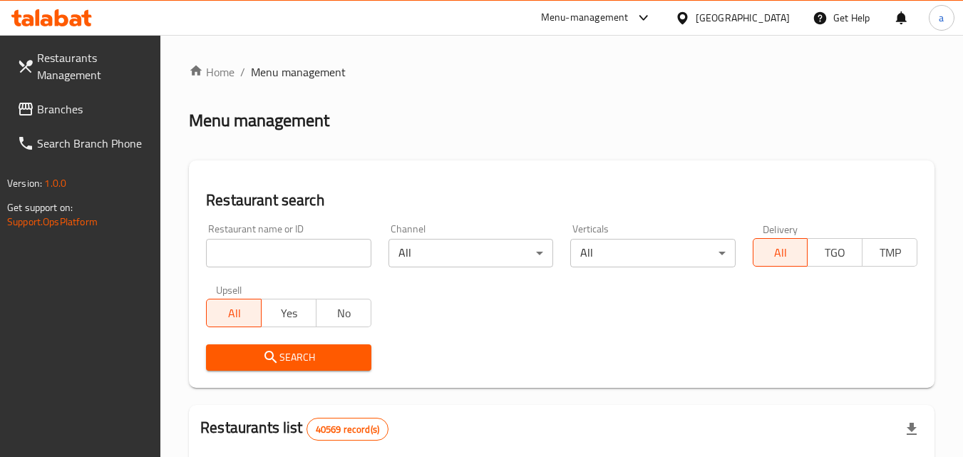
click at [291, 250] on input "search" at bounding box center [288, 253] width 165 height 28
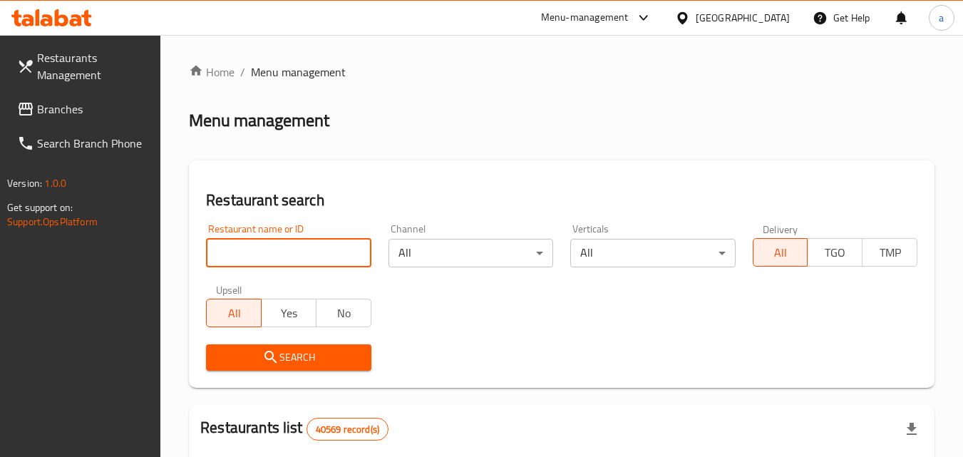
paste input "702475"
type input "702475"
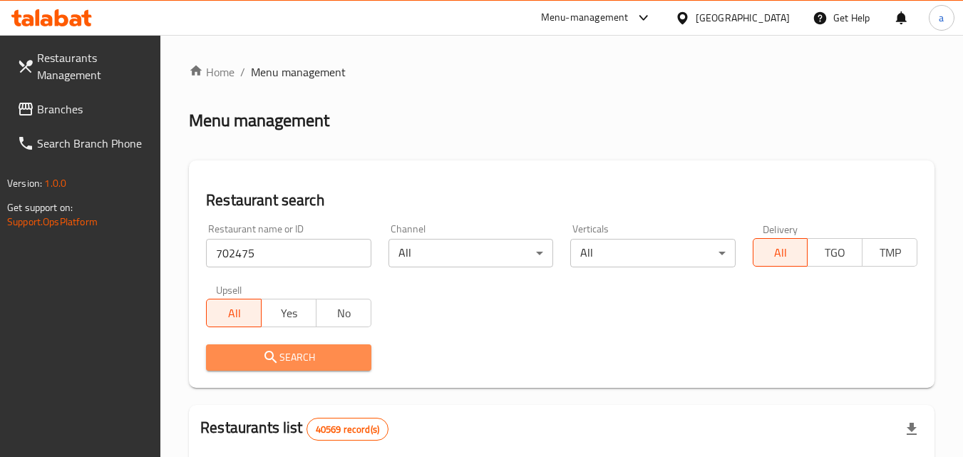
click at [292, 351] on span "Search" at bounding box center [288, 357] width 142 height 18
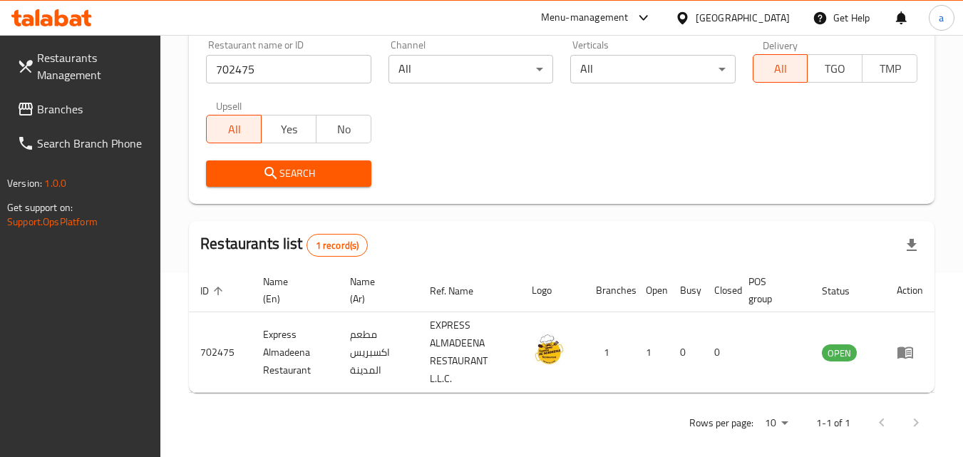
scroll to position [197, 0]
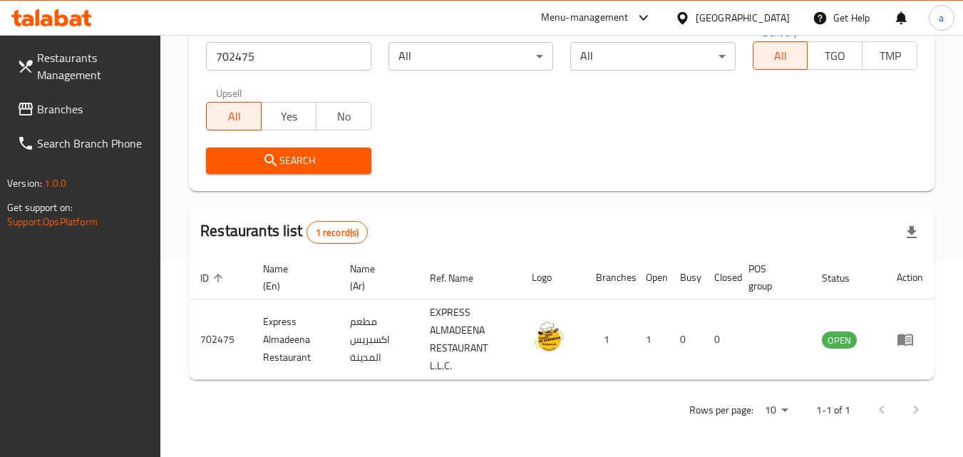
click at [720, 21] on div "[GEOGRAPHIC_DATA]" at bounding box center [742, 18] width 94 height 16
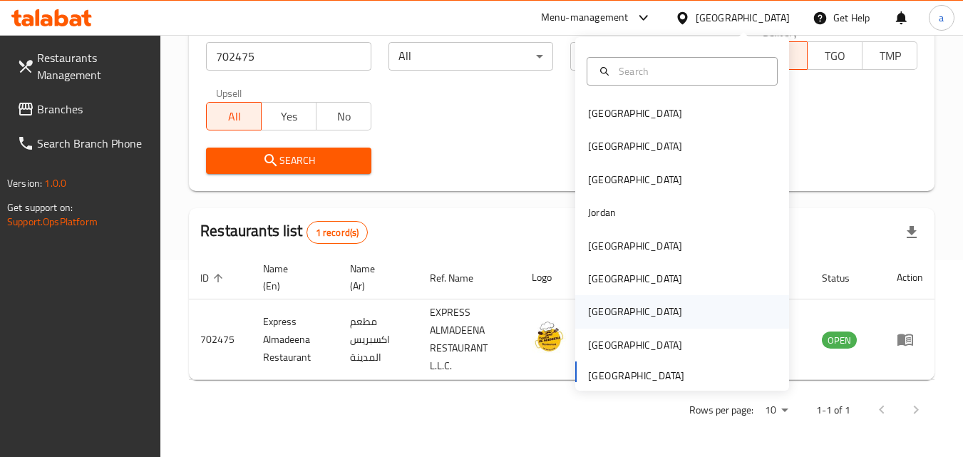
click at [658, 306] on div "[GEOGRAPHIC_DATA]" at bounding box center [682, 311] width 214 height 33
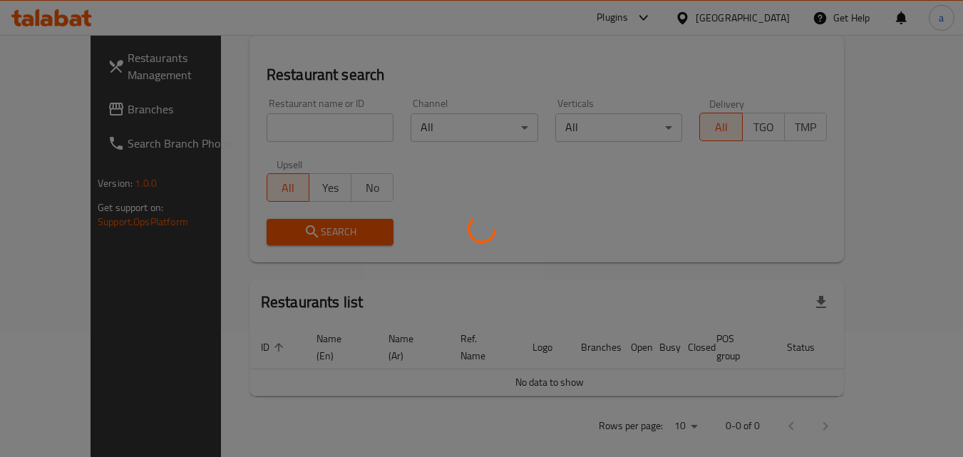
scroll to position [197, 0]
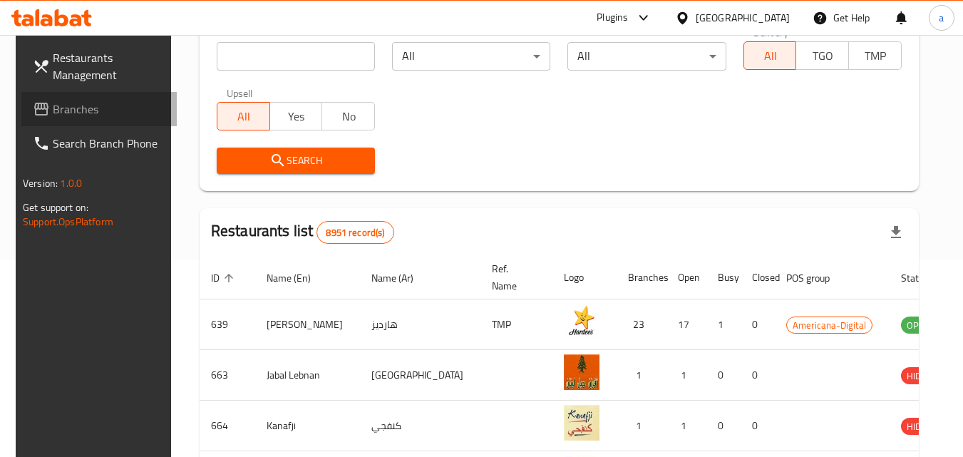
click at [53, 108] on span "Branches" at bounding box center [109, 108] width 113 height 17
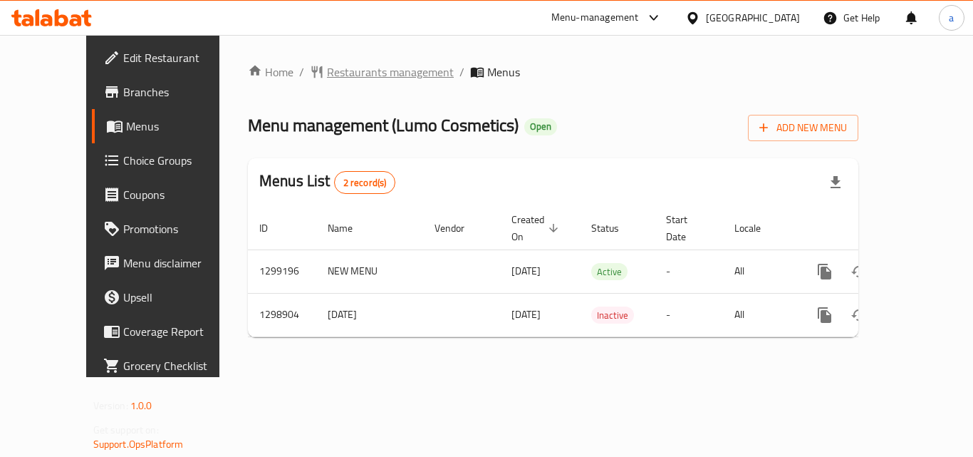
click at [351, 73] on span "Restaurants management" at bounding box center [390, 71] width 127 height 17
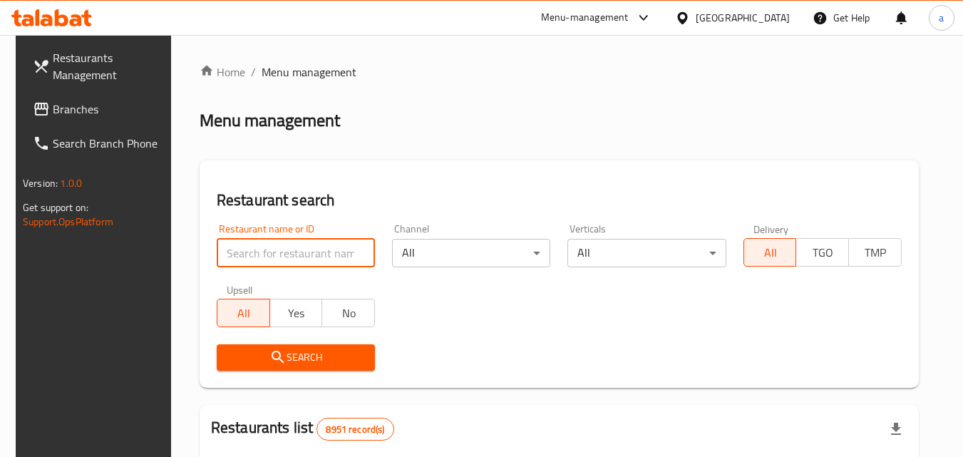
click at [318, 249] on input "search" at bounding box center [296, 253] width 158 height 28
paste input "701112"
type input "701112"
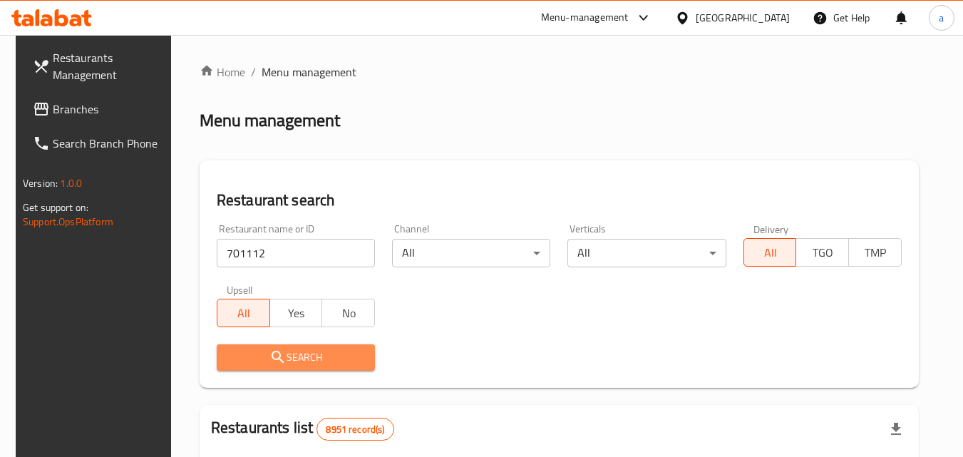
click at [294, 358] on span "Search" at bounding box center [295, 357] width 135 height 18
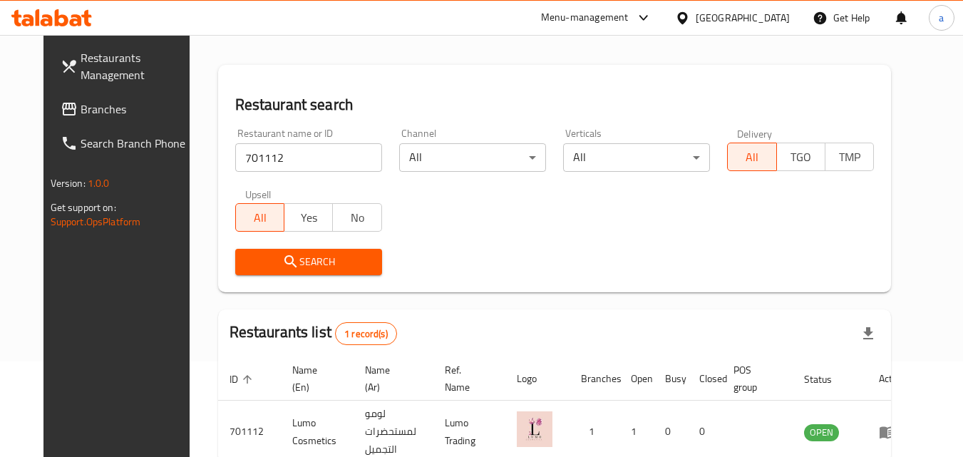
scroll to position [167, 0]
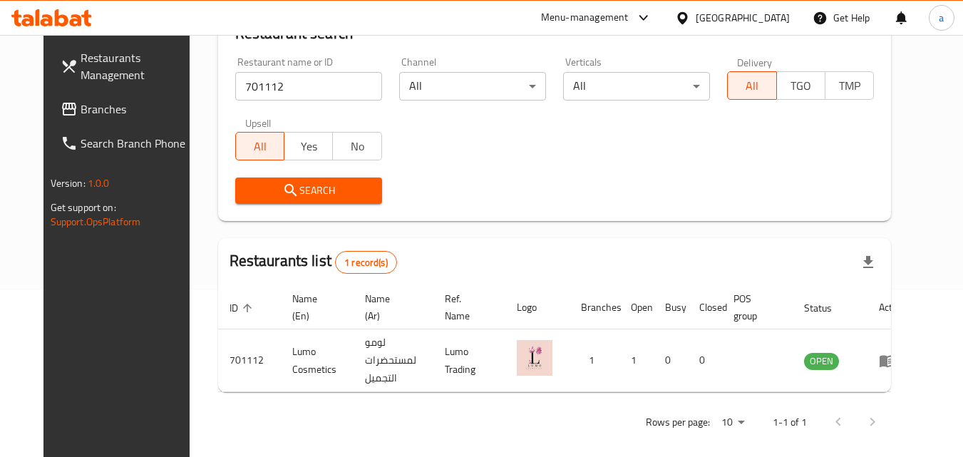
click at [135, 58] on span "Restaurants Management" at bounding box center [137, 66] width 113 height 34
